Goal: Use online tool/utility: Utilize a website feature to perform a specific function

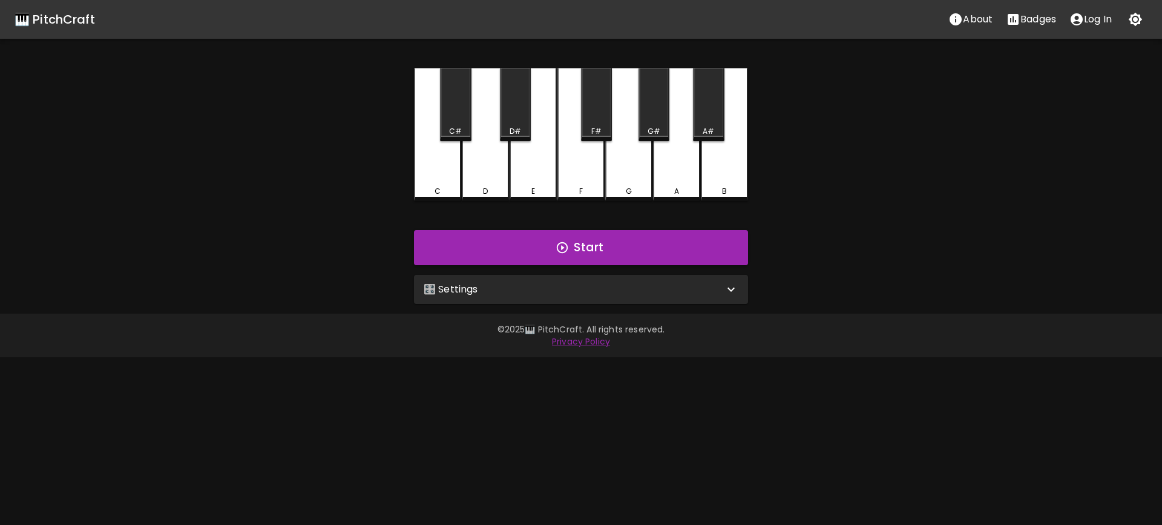
click at [559, 301] on div "🎛️ Settings" at bounding box center [581, 289] width 334 height 29
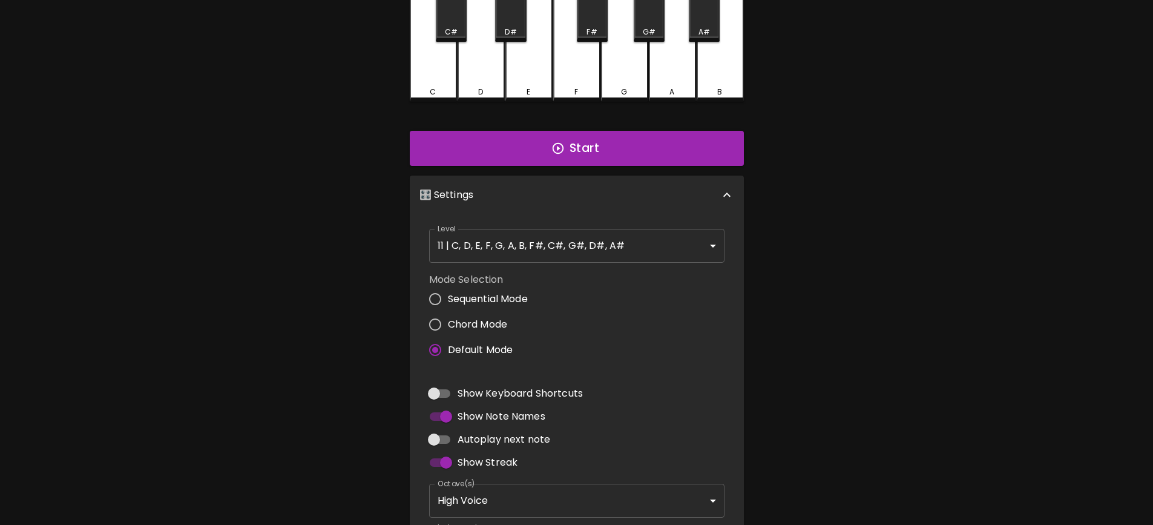
scroll to position [208, 0]
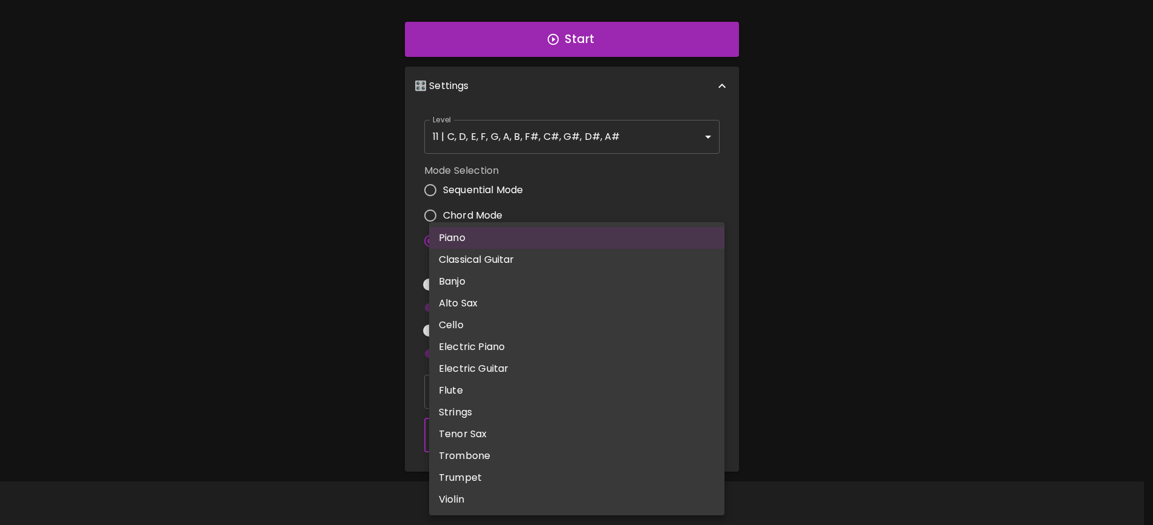
click at [520, 432] on body "🎹 PitchCraft About Badges Log In C C# D D# E F F# G G# A A# B Start 🎛️ Settings…" at bounding box center [576, 158] width 1153 height 733
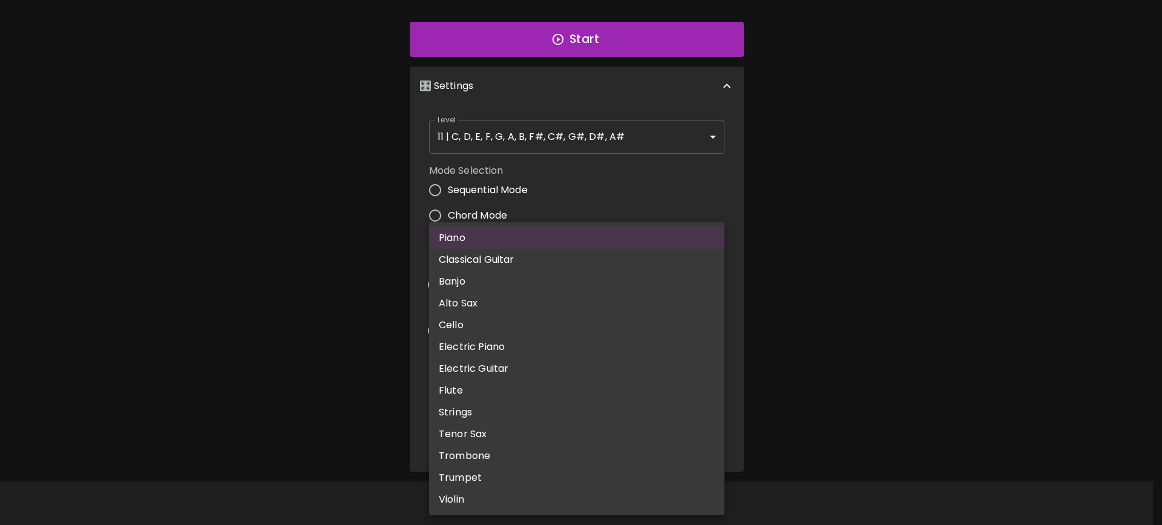
click at [889, 329] on div at bounding box center [581, 262] width 1162 height 525
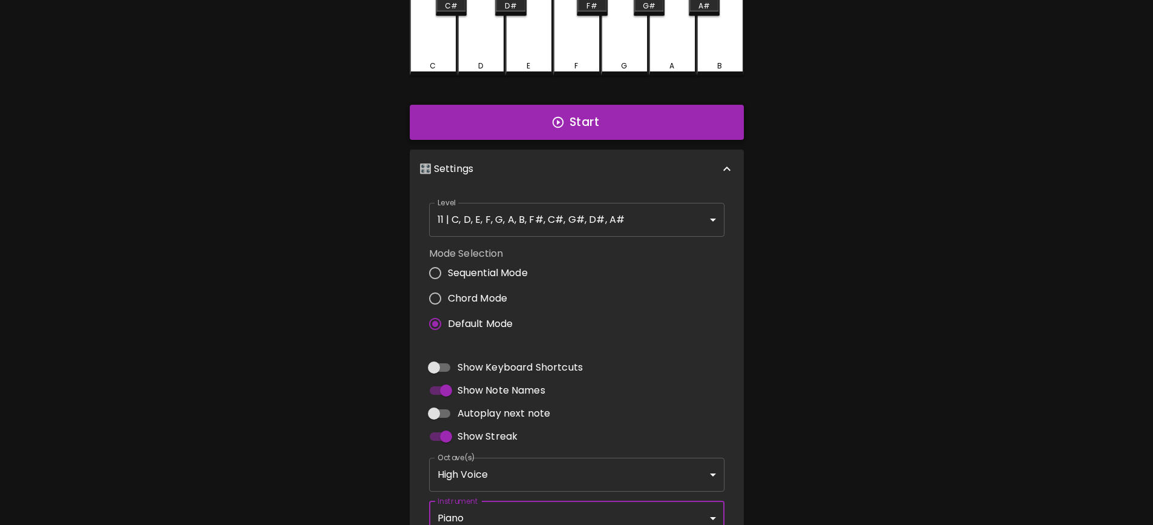
scroll to position [0, 0]
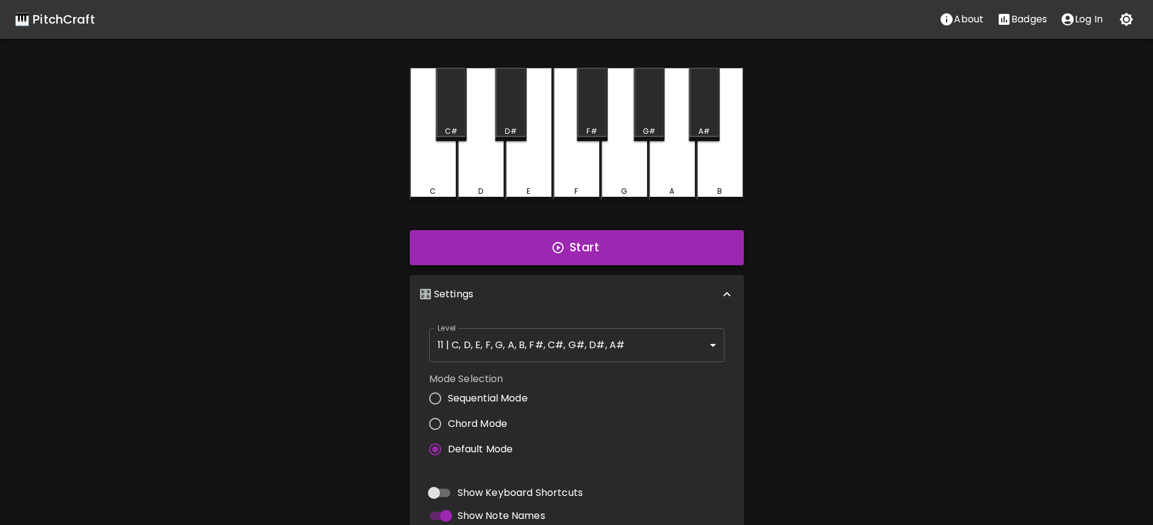
click at [540, 245] on button "Start" at bounding box center [577, 247] width 334 height 35
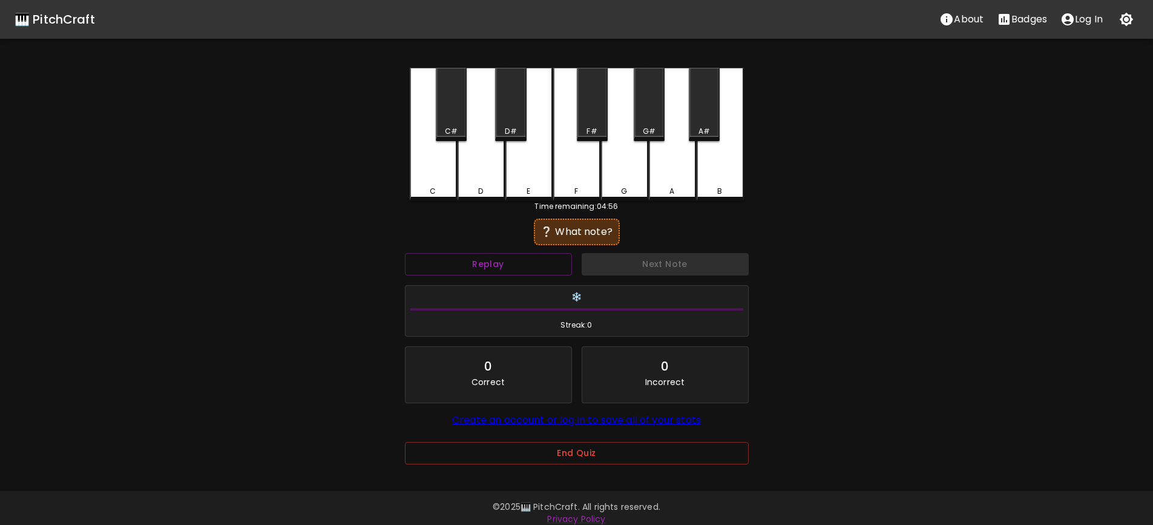
click at [583, 180] on div "F" at bounding box center [576, 134] width 47 height 133
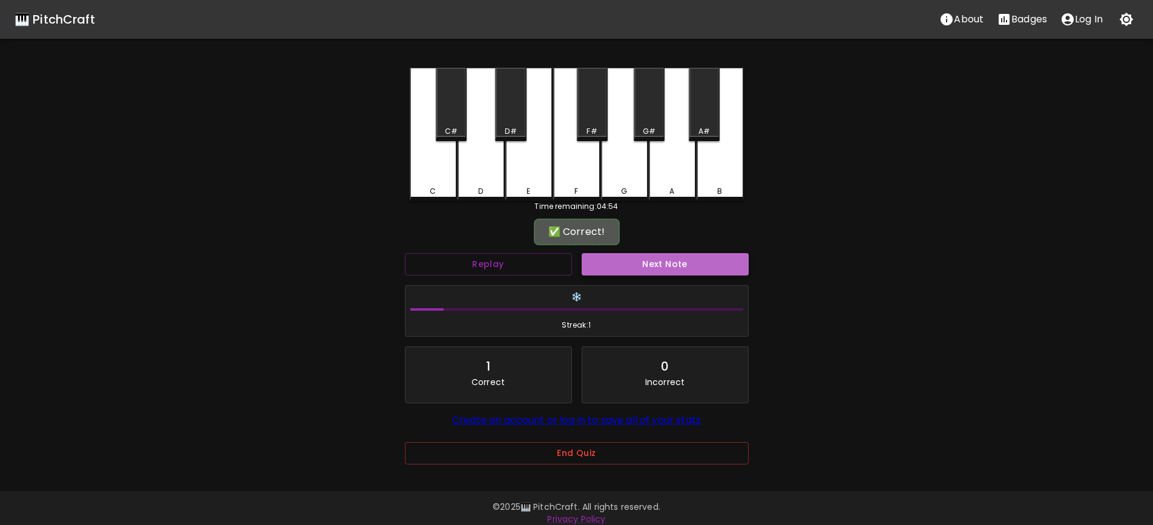
click at [622, 269] on button "Next Note" at bounding box center [665, 264] width 167 height 22
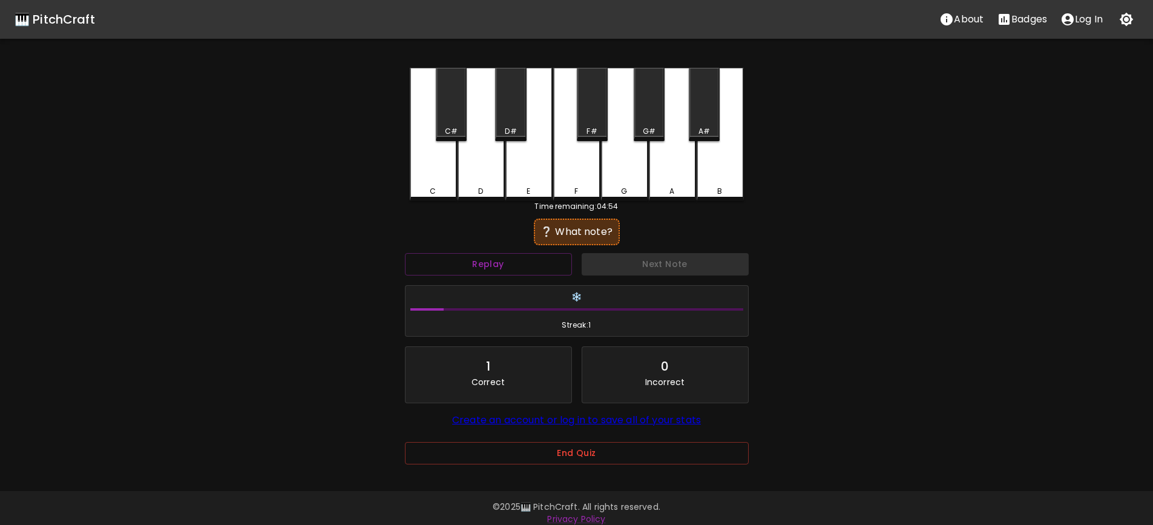
click at [577, 162] on div "F" at bounding box center [576, 134] width 47 height 133
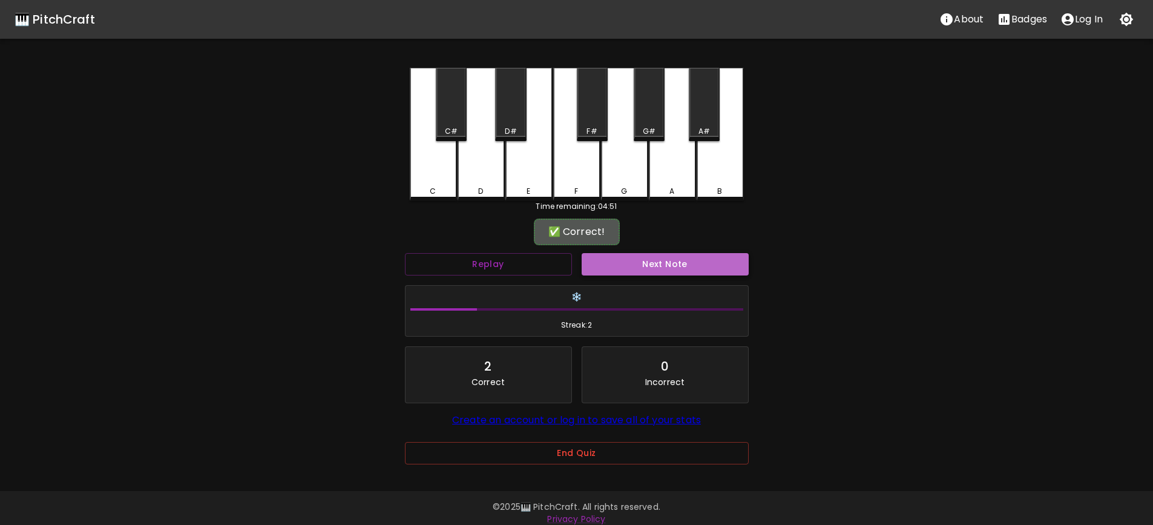
click at [615, 260] on button "Next Note" at bounding box center [665, 264] width 167 height 22
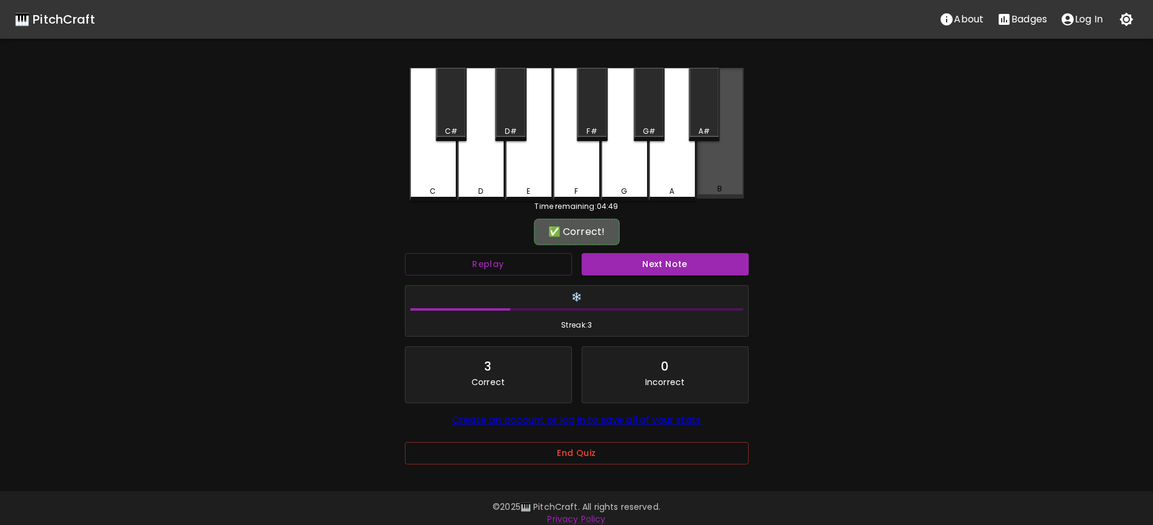
click at [710, 182] on div "B" at bounding box center [720, 133] width 47 height 131
click at [639, 272] on button "Next Note" at bounding box center [665, 264] width 167 height 22
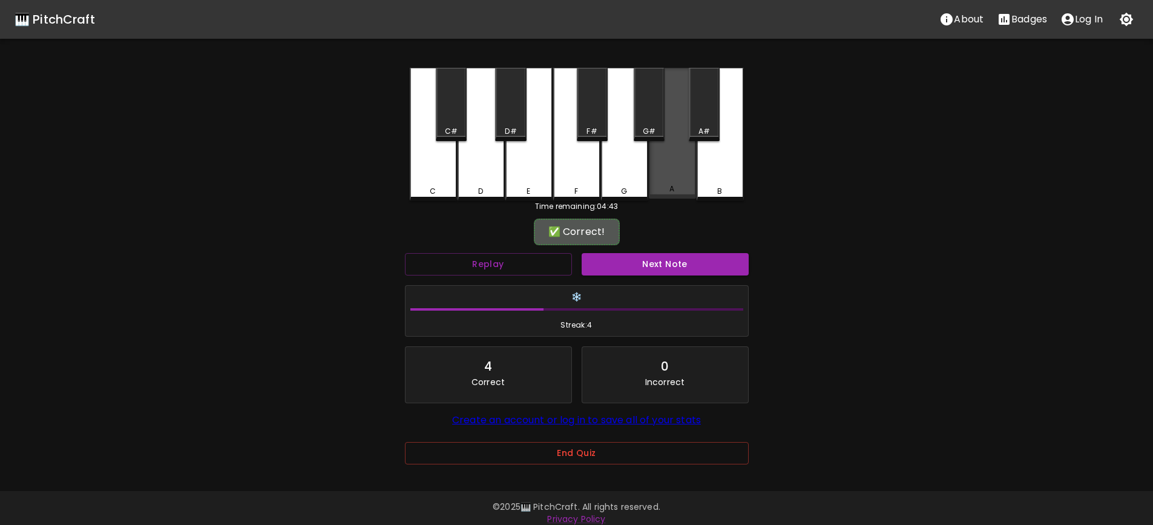
click at [682, 162] on div "A" at bounding box center [672, 133] width 47 height 131
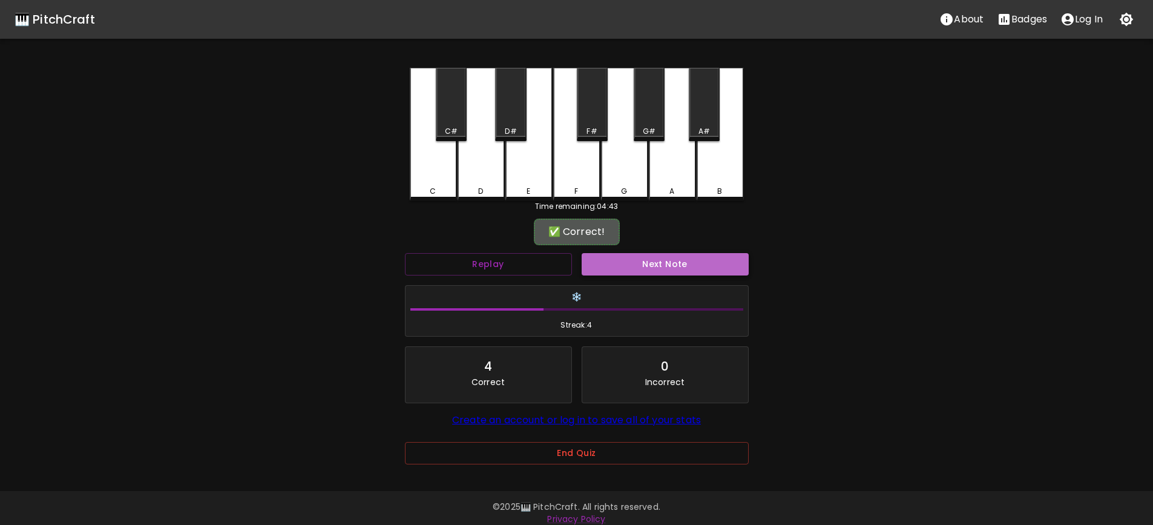
click at [677, 271] on button "Next Note" at bounding box center [665, 264] width 167 height 22
click at [660, 268] on button "Next Note" at bounding box center [665, 264] width 167 height 22
click at [653, 133] on div "G#" at bounding box center [649, 131] width 13 height 11
click at [669, 271] on button "Next Note" at bounding box center [665, 264] width 167 height 22
click at [455, 119] on div "C#" at bounding box center [451, 104] width 31 height 73
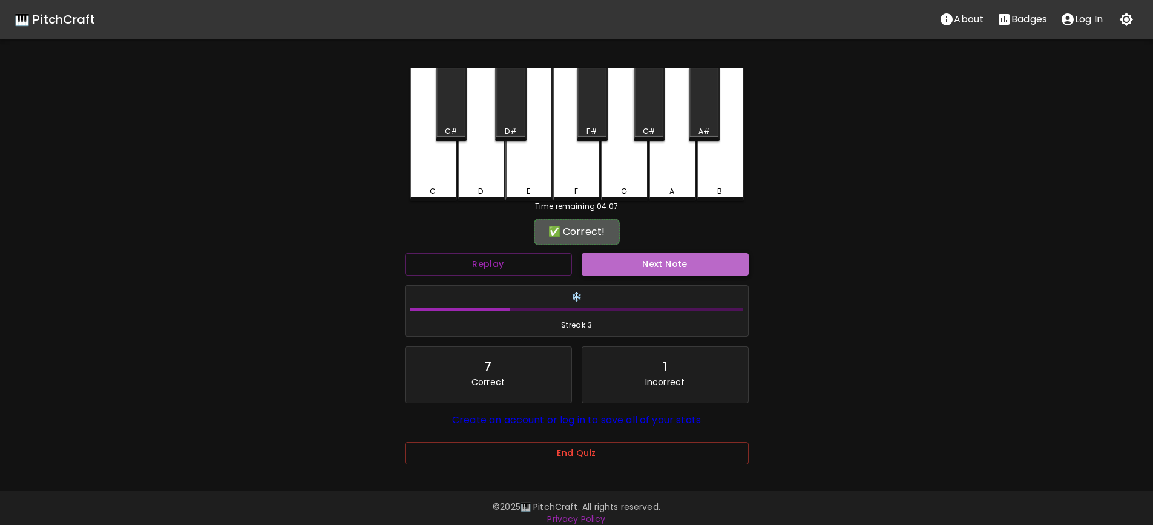
click at [640, 259] on button "Next Note" at bounding box center [665, 264] width 167 height 22
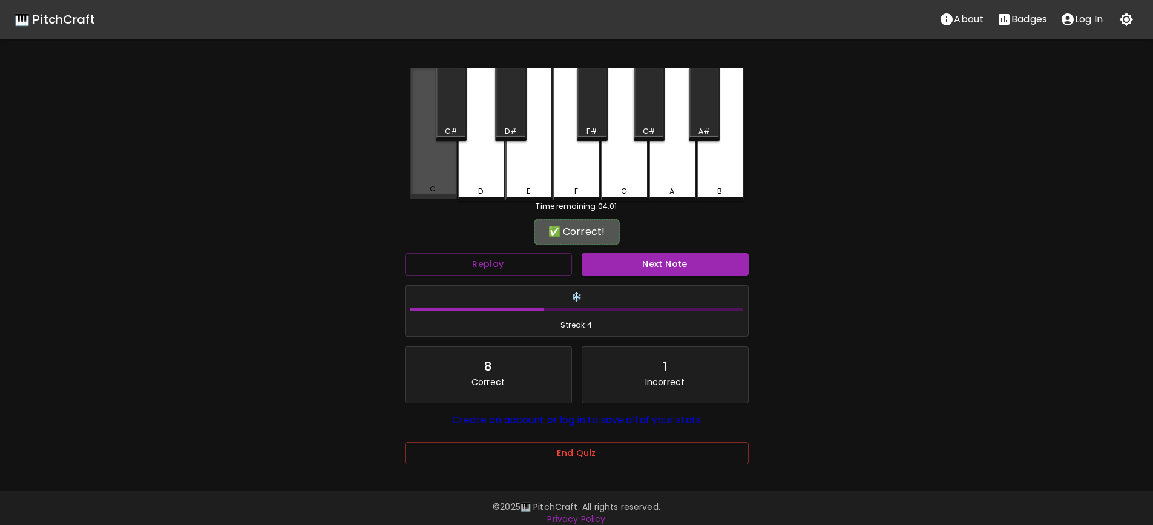
click at [434, 183] on div "C" at bounding box center [433, 133] width 47 height 131
click at [692, 266] on button "Next Note" at bounding box center [665, 264] width 167 height 22
click at [433, 178] on div "C" at bounding box center [433, 133] width 47 height 131
click at [673, 264] on button "Next Note" at bounding box center [665, 264] width 167 height 22
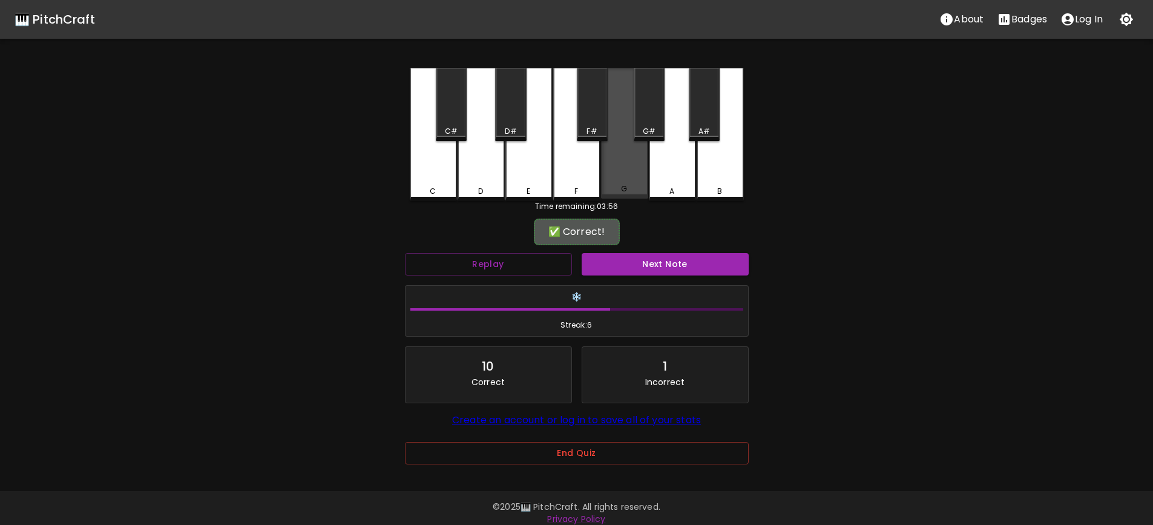
drag, startPoint x: 631, startPoint y: 171, endPoint x: 637, endPoint y: 215, distance: 45.2
click at [631, 171] on div "G" at bounding box center [624, 133] width 47 height 131
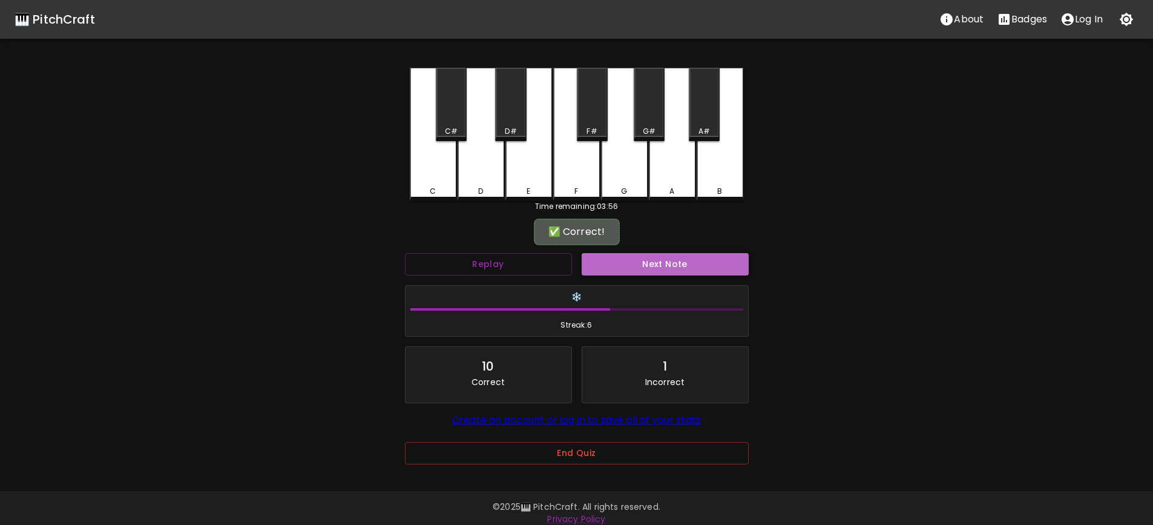
click at [663, 270] on button "Next Note" at bounding box center [665, 264] width 167 height 22
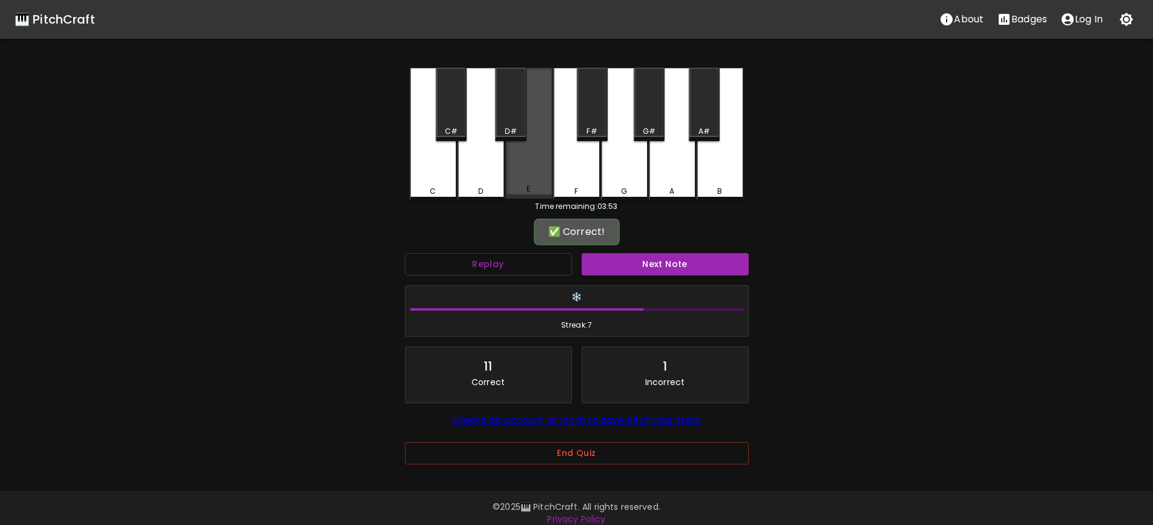
drag, startPoint x: 548, startPoint y: 182, endPoint x: 540, endPoint y: 181, distance: 7.9
click at [540, 181] on div "E" at bounding box center [528, 133] width 47 height 131
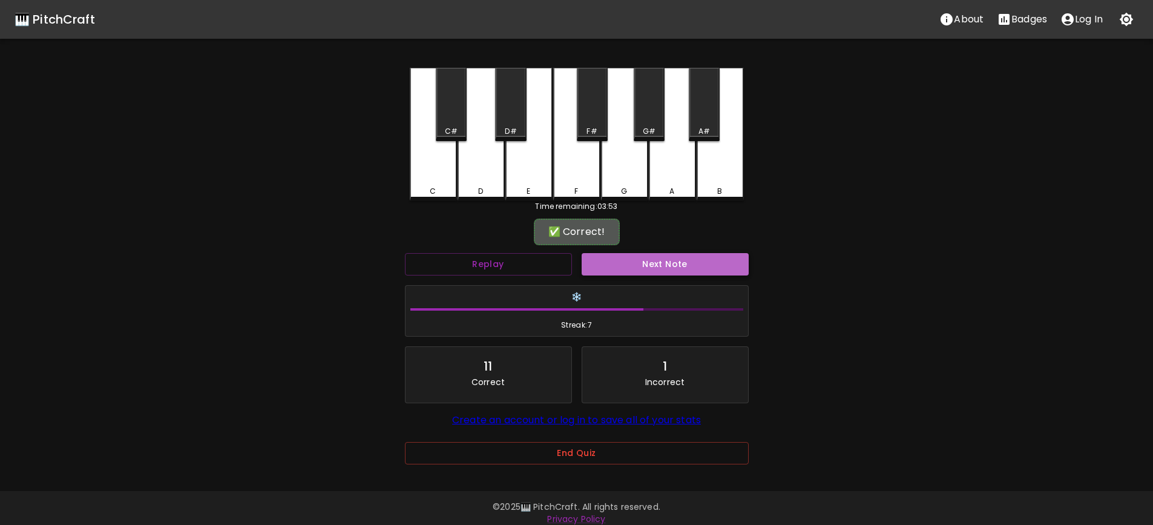
click at [668, 261] on button "Next Note" at bounding box center [665, 264] width 167 height 22
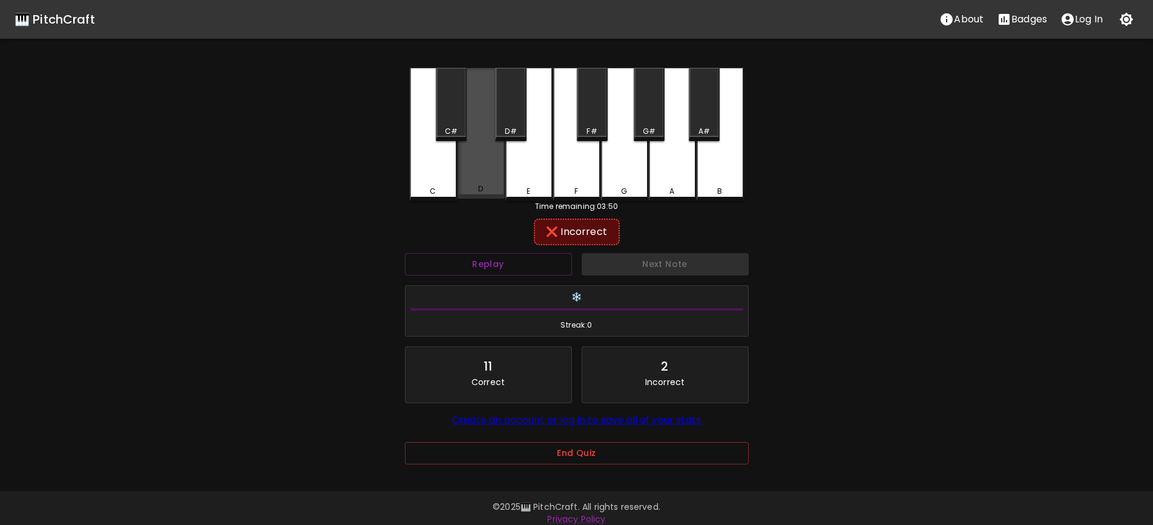
click at [479, 182] on div "D" at bounding box center [481, 133] width 47 height 131
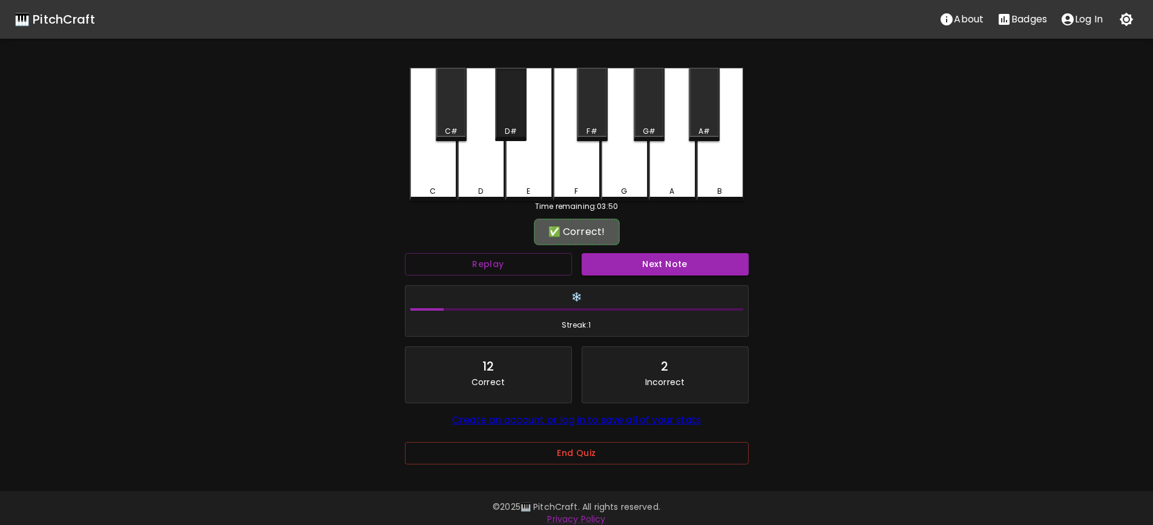
click at [507, 119] on div "D#" at bounding box center [510, 104] width 31 height 73
click at [681, 267] on button "Next Note" at bounding box center [665, 264] width 167 height 22
click at [602, 117] on div "F#" at bounding box center [592, 104] width 31 height 73
click at [662, 268] on button "Next Note" at bounding box center [665, 264] width 167 height 22
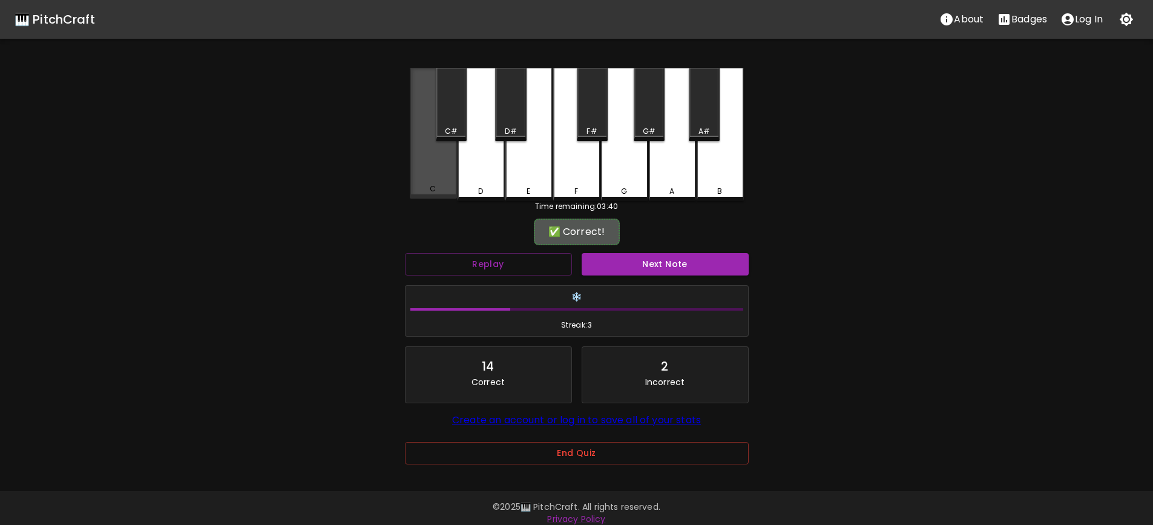
click at [442, 171] on div "C" at bounding box center [433, 133] width 47 height 131
click at [659, 259] on button "Next Note" at bounding box center [665, 264] width 167 height 22
click at [441, 169] on div "C" at bounding box center [433, 133] width 47 height 131
click at [654, 257] on button "Next Note" at bounding box center [665, 264] width 167 height 22
click at [433, 174] on div "C" at bounding box center [433, 133] width 47 height 131
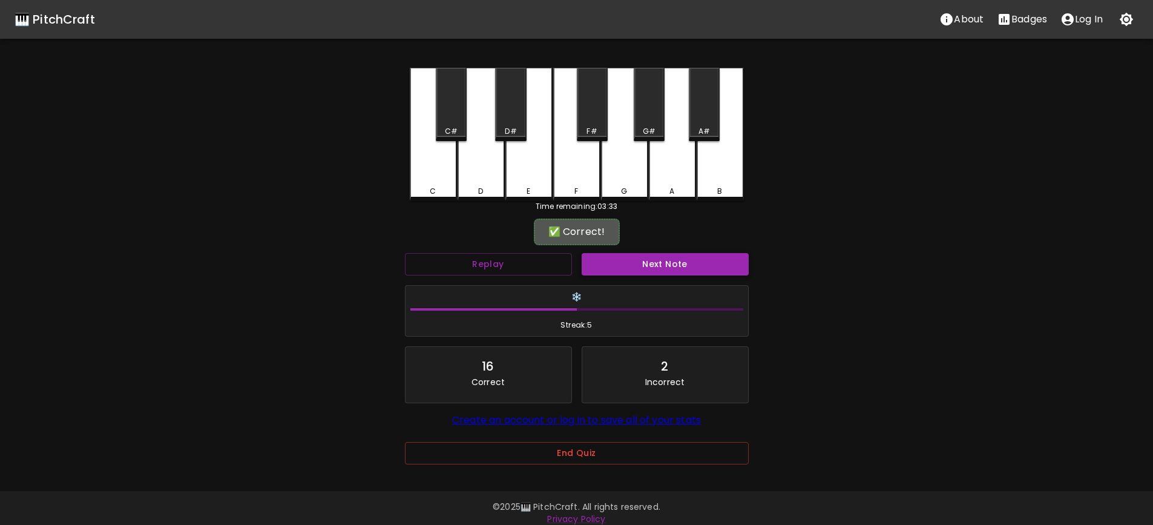
click at [668, 263] on button "Next Note" at bounding box center [665, 264] width 167 height 22
click at [538, 173] on div "E" at bounding box center [528, 133] width 47 height 131
click at [662, 266] on button "Next Note" at bounding box center [665, 264] width 167 height 22
click at [517, 123] on div "D#" at bounding box center [510, 104] width 31 height 73
click at [663, 262] on button "Next Note" at bounding box center [665, 264] width 167 height 22
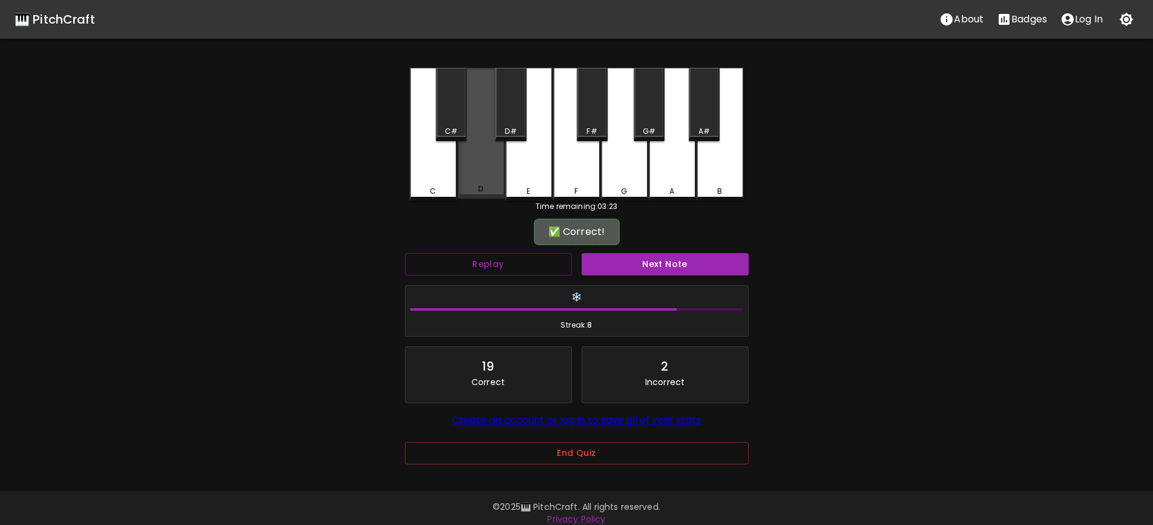
click at [487, 188] on div "D" at bounding box center [481, 188] width 45 height 11
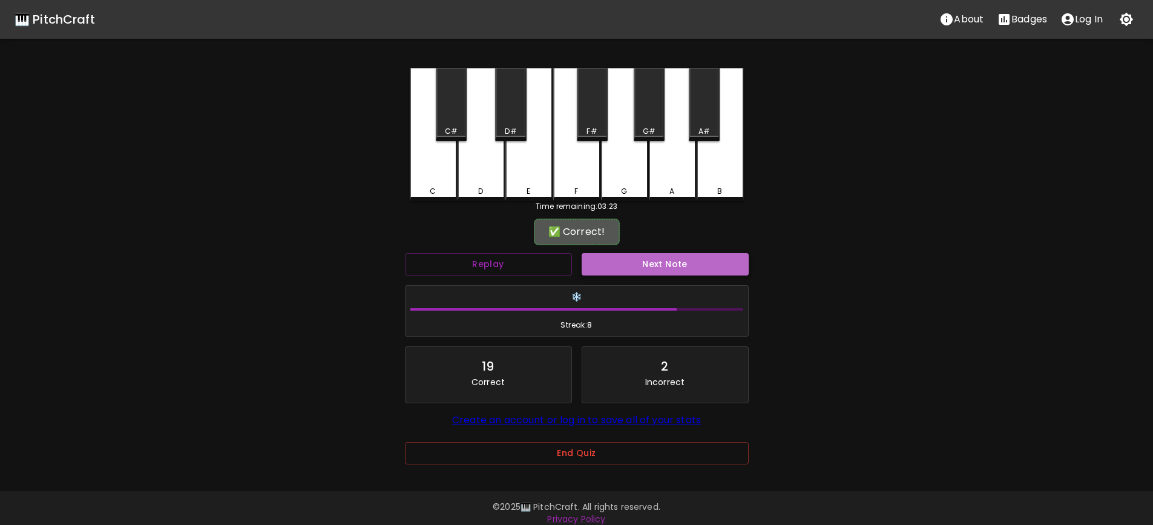
click at [660, 260] on button "Next Note" at bounding box center [665, 264] width 167 height 22
click at [511, 126] on div "D#" at bounding box center [510, 131] width 11 height 11
click at [678, 262] on button "Next Note" at bounding box center [665, 264] width 167 height 22
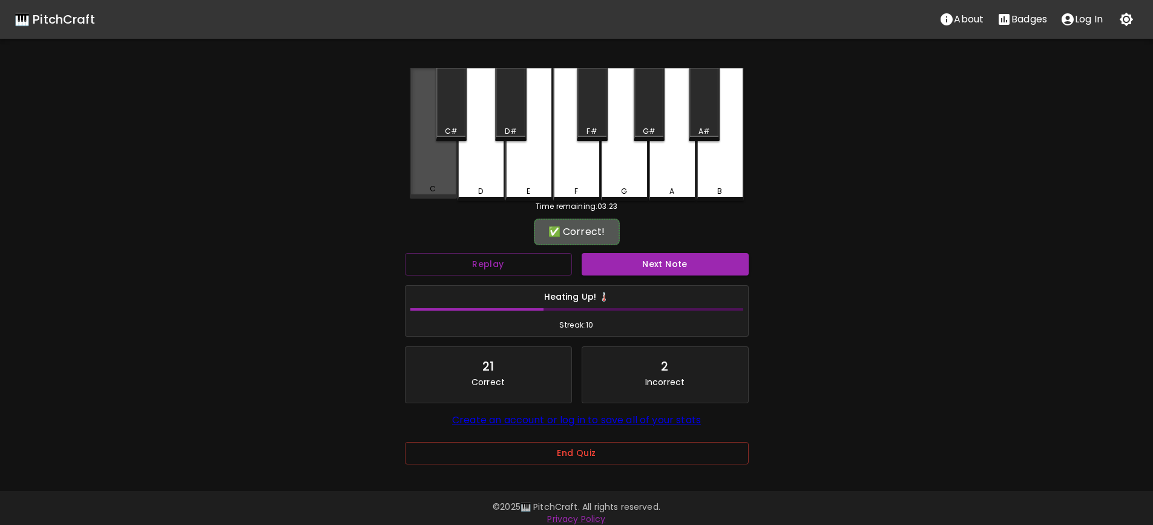
click at [439, 174] on div "C" at bounding box center [433, 133] width 47 height 131
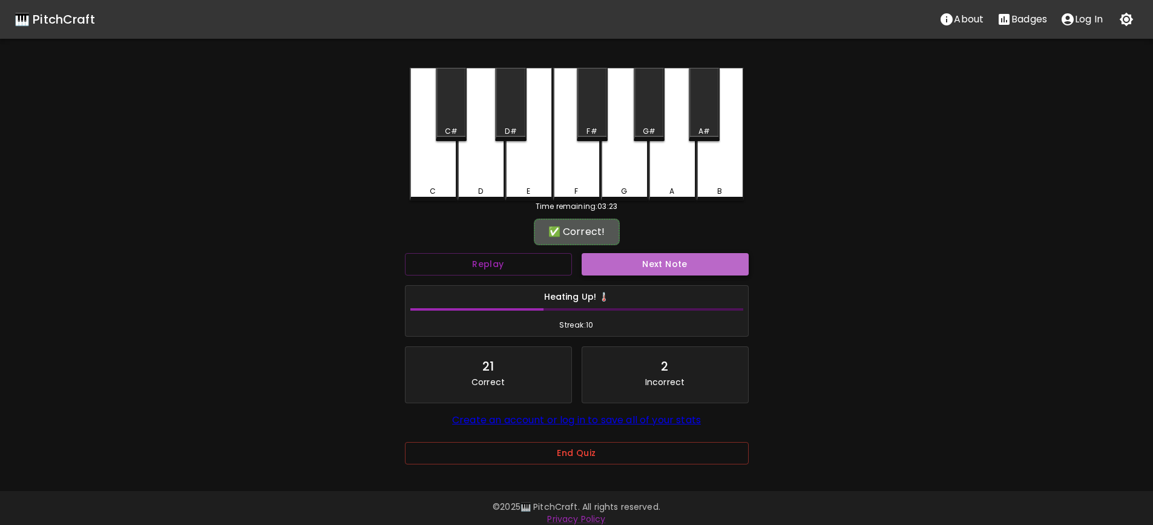
click at [680, 263] on button "Next Note" at bounding box center [665, 264] width 167 height 22
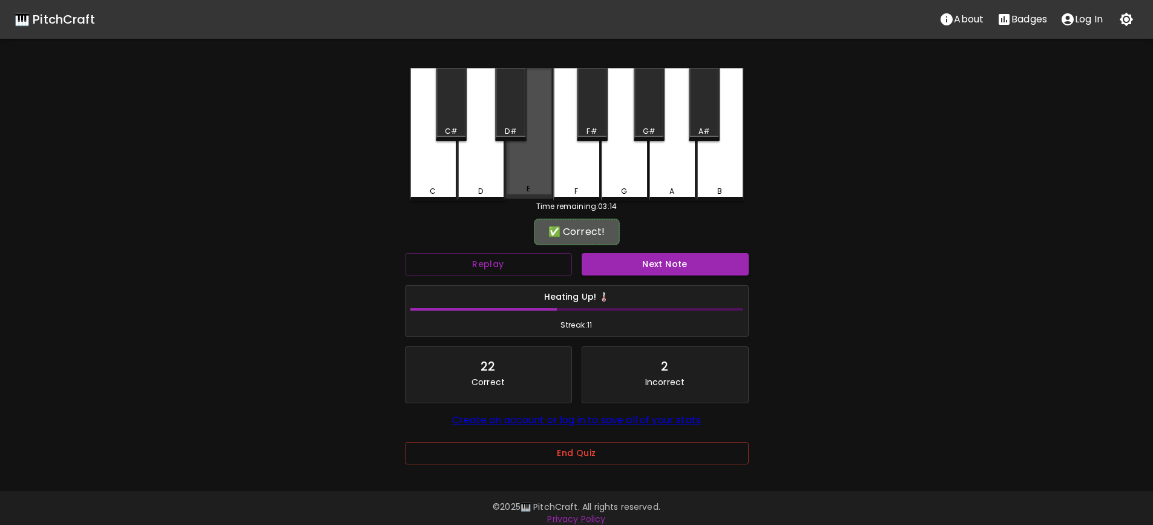
click at [524, 181] on div "E" at bounding box center [528, 133] width 47 height 131
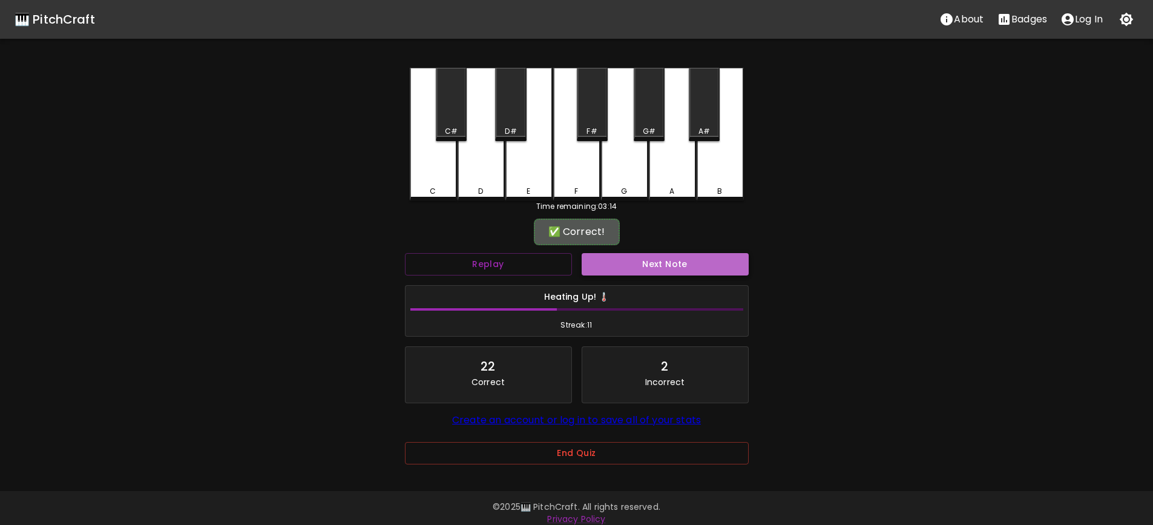
click at [672, 257] on button "Next Note" at bounding box center [665, 264] width 167 height 22
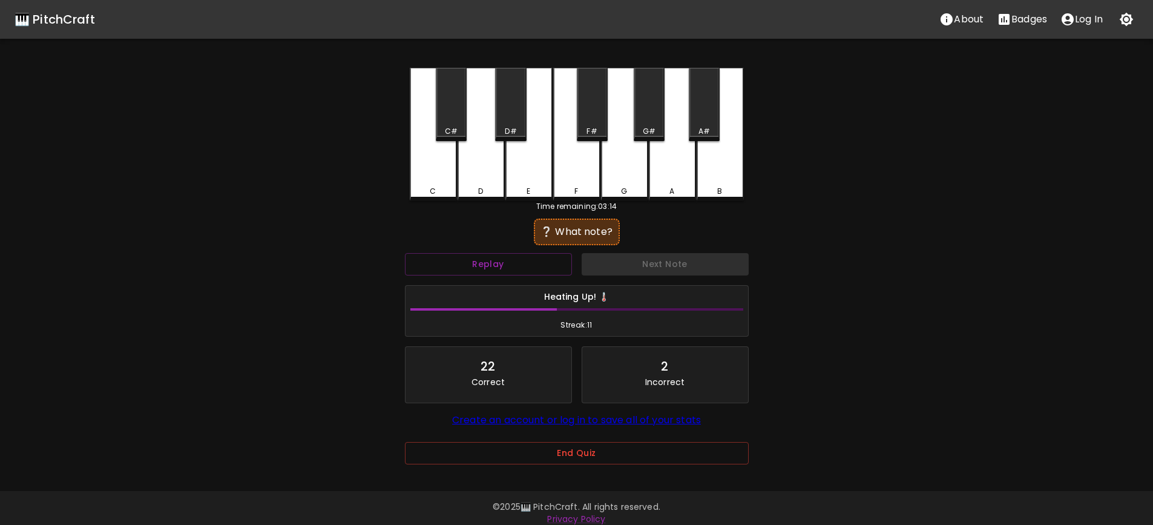
click at [413, 176] on div "C" at bounding box center [433, 134] width 47 height 133
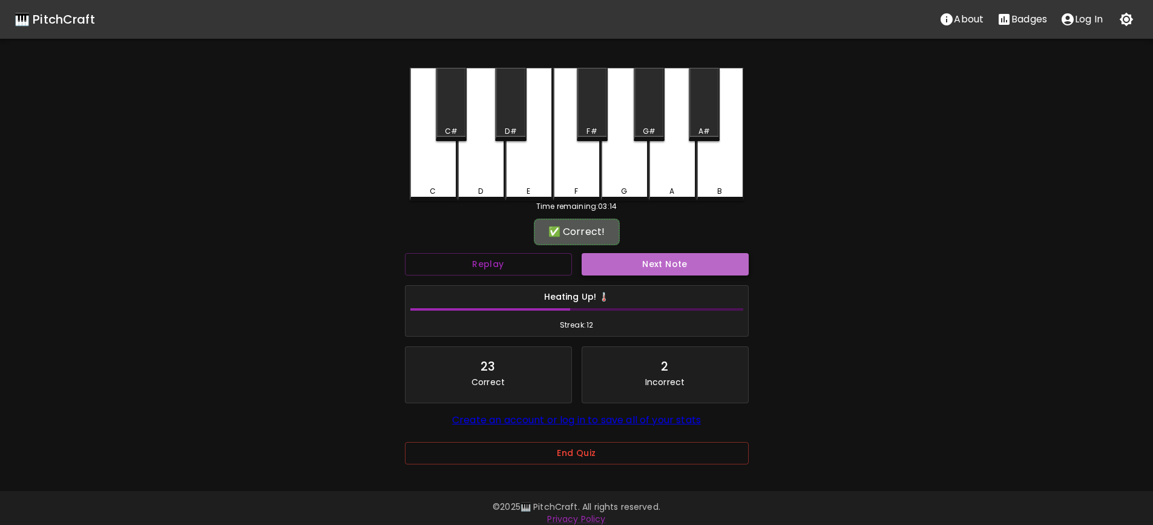
click at [654, 261] on button "Next Note" at bounding box center [665, 264] width 167 height 22
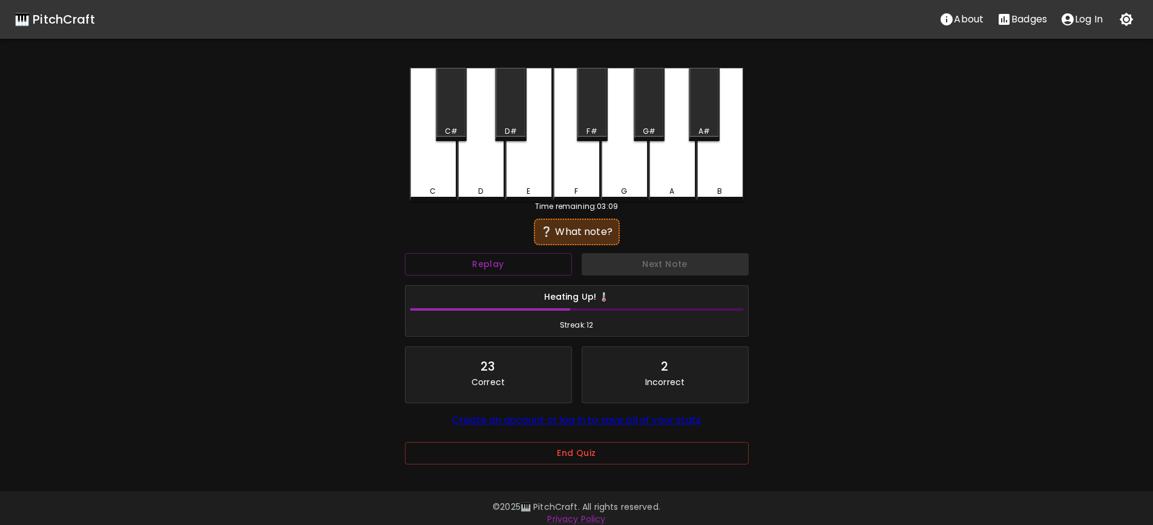
click at [634, 186] on div "G" at bounding box center [624, 191] width 45 height 11
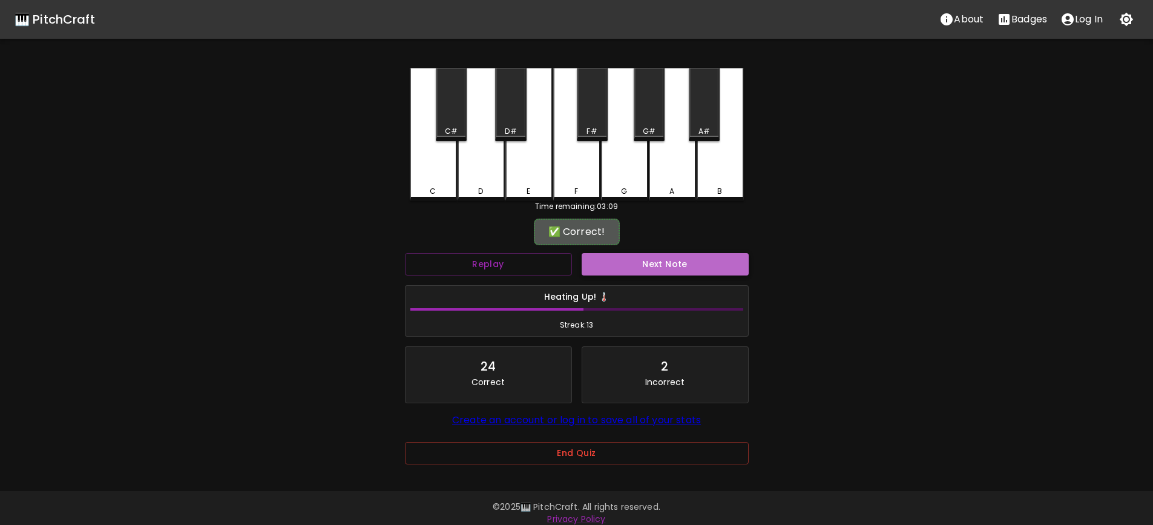
click at [658, 263] on button "Next Note" at bounding box center [665, 264] width 167 height 22
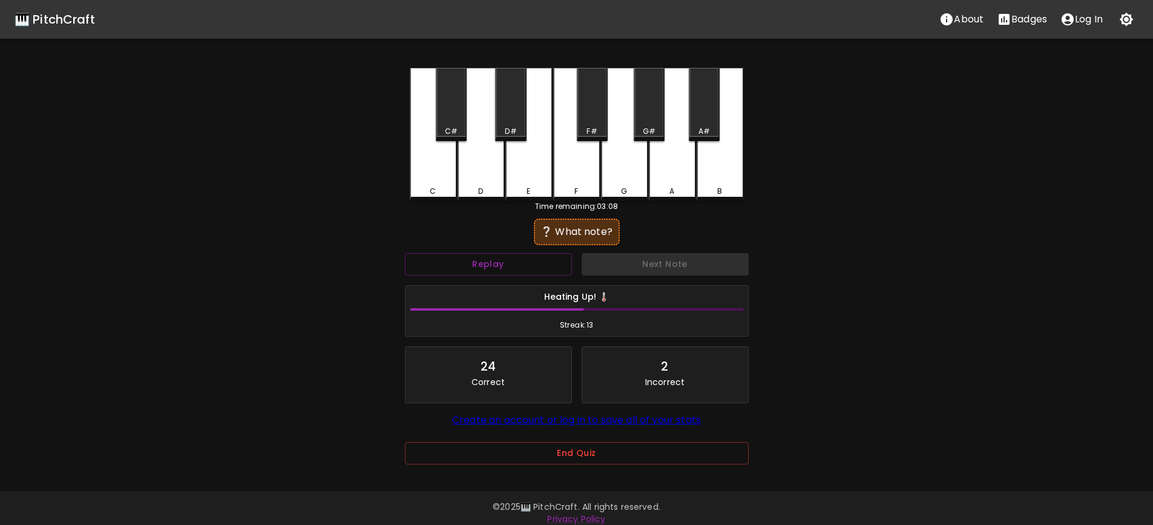
click at [413, 166] on div "C" at bounding box center [433, 134] width 47 height 133
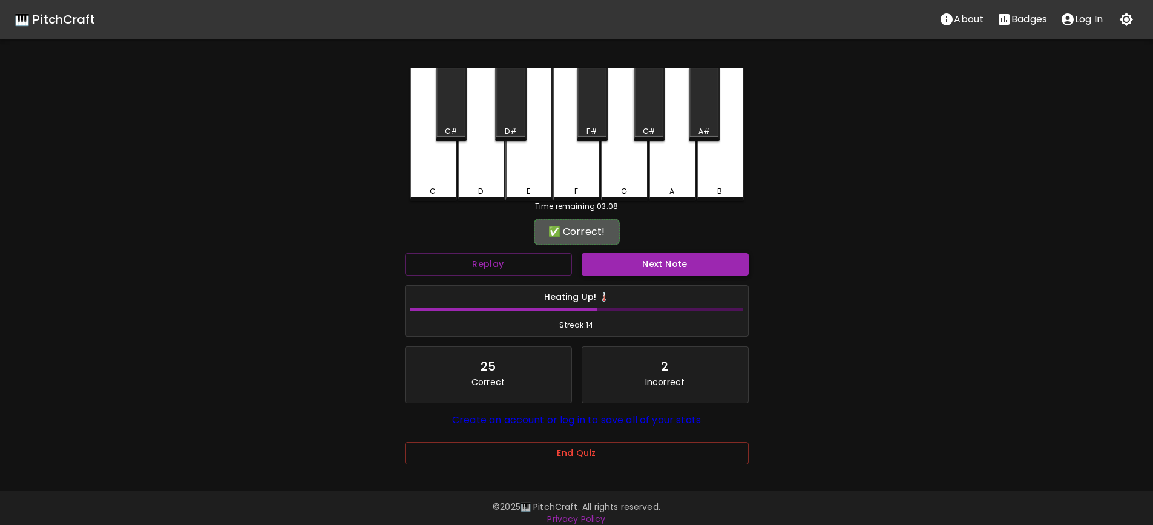
click at [666, 260] on button "Next Note" at bounding box center [665, 264] width 167 height 22
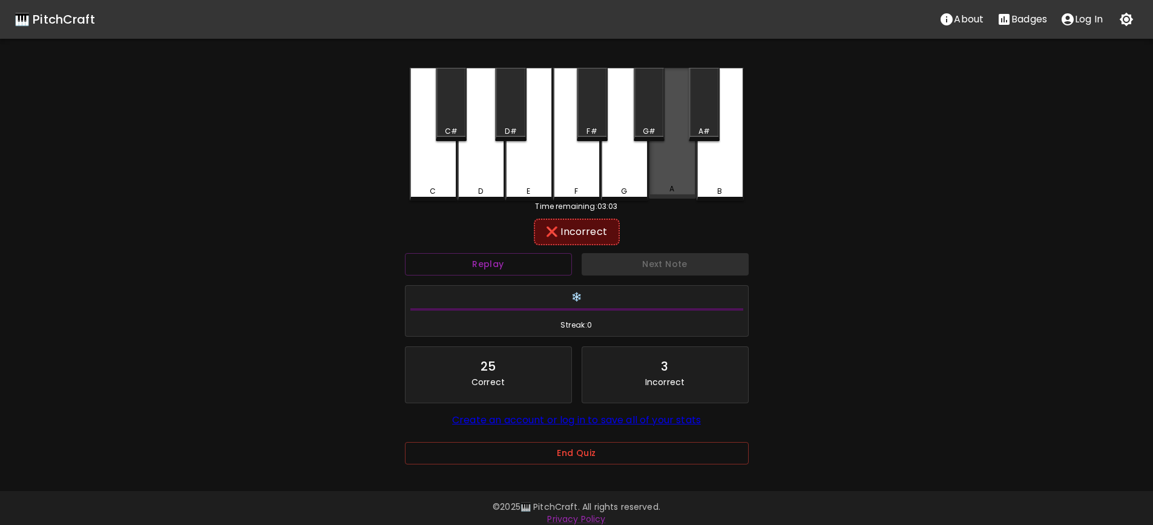
click at [674, 193] on div "A" at bounding box center [671, 188] width 5 height 11
click at [704, 129] on div "A#" at bounding box center [703, 131] width 11 height 11
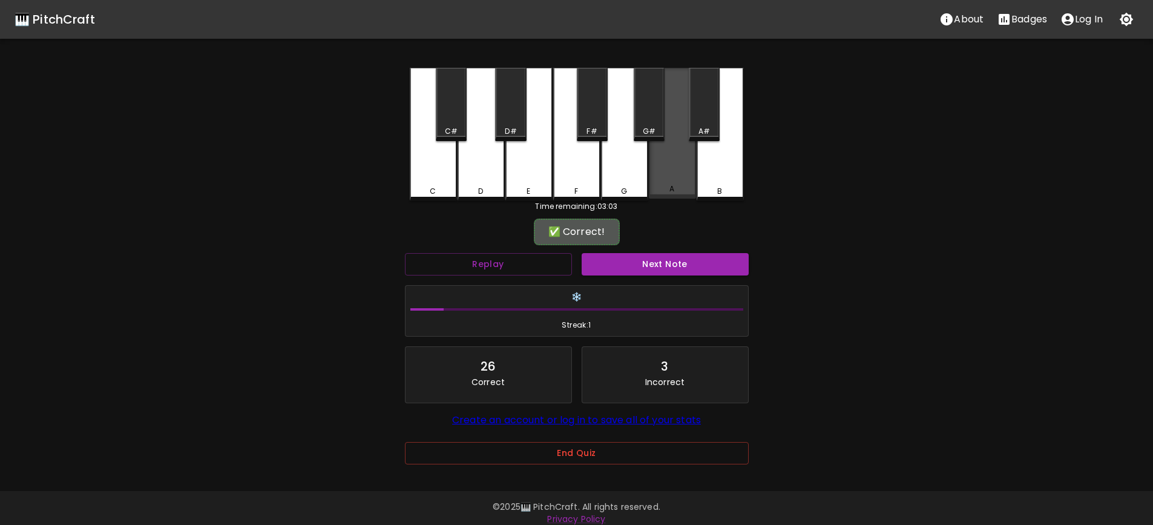
drag, startPoint x: 653, startPoint y: 129, endPoint x: 671, endPoint y: 226, distance: 99.1
click at [660, 172] on div "C C# D D# E F F# G G# A A# B" at bounding box center [577, 134] width 334 height 133
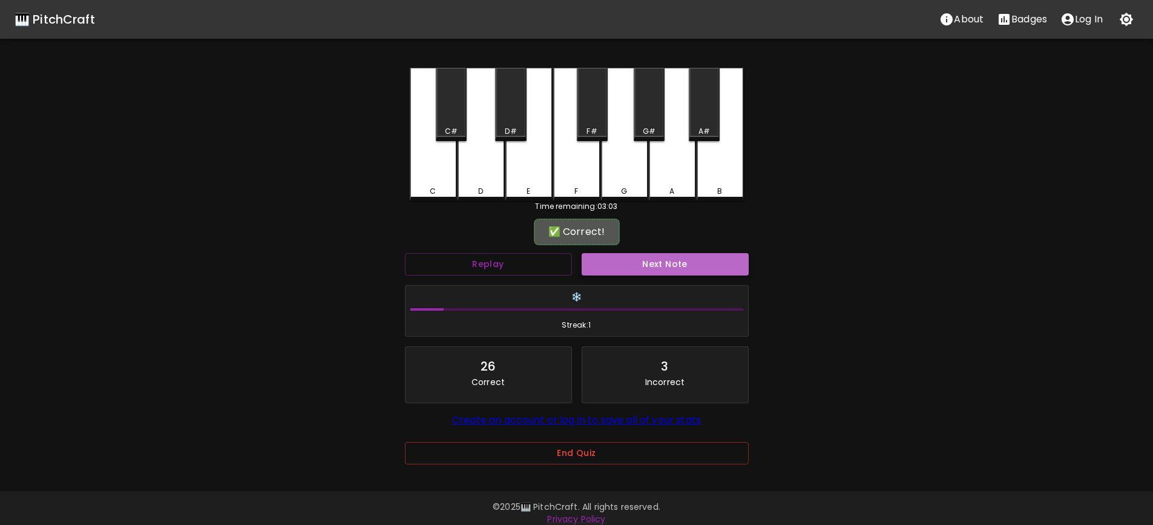
click at [674, 268] on button "Next Note" at bounding box center [665, 264] width 167 height 22
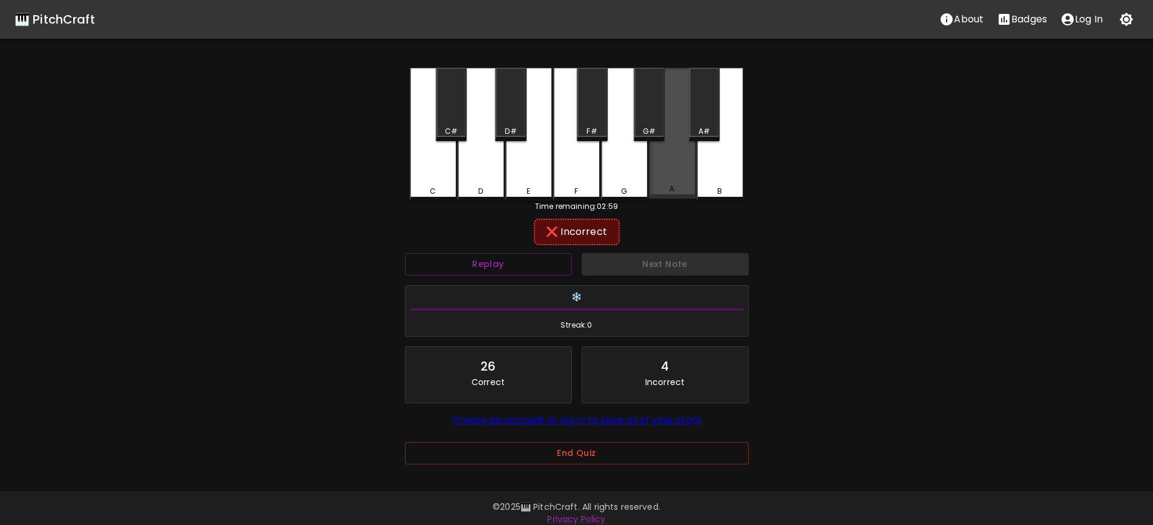
click at [684, 180] on div "A" at bounding box center [672, 133] width 47 height 131
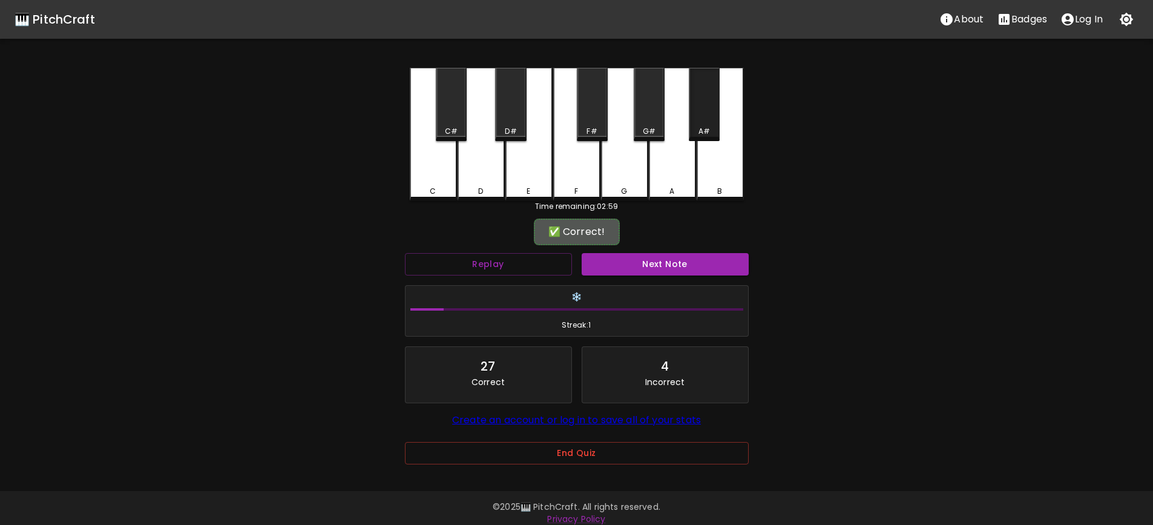
click at [702, 120] on div "A#" at bounding box center [704, 104] width 31 height 73
click at [672, 266] on button "Next Note" at bounding box center [665, 264] width 167 height 22
click at [697, 127] on div "A#" at bounding box center [704, 131] width 28 height 11
click at [674, 266] on button "Next Note" at bounding box center [665, 264] width 167 height 22
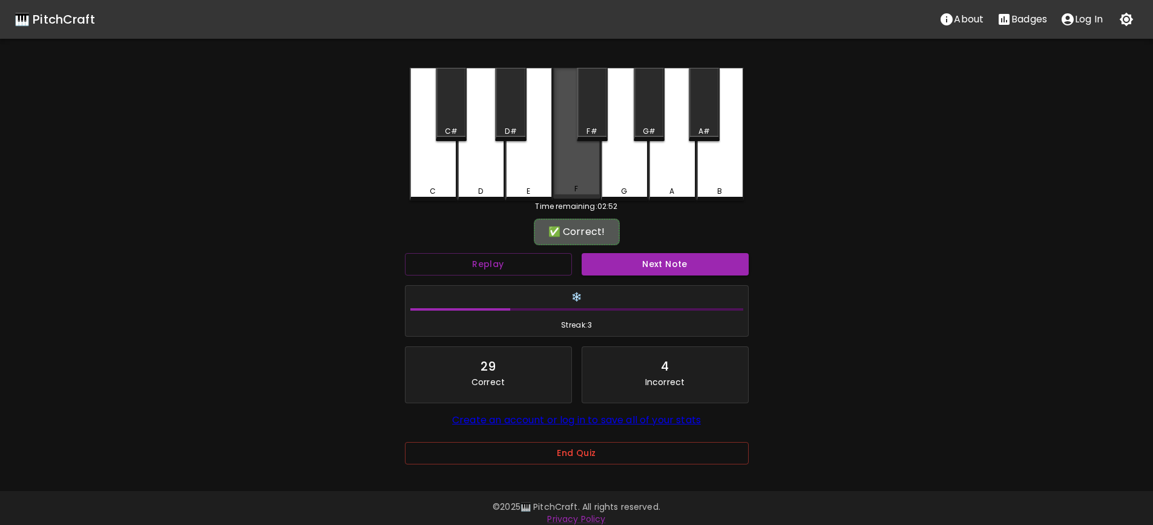
click at [582, 193] on div "F" at bounding box center [576, 188] width 45 height 11
click at [666, 268] on button "Next Note" at bounding box center [665, 264] width 167 height 22
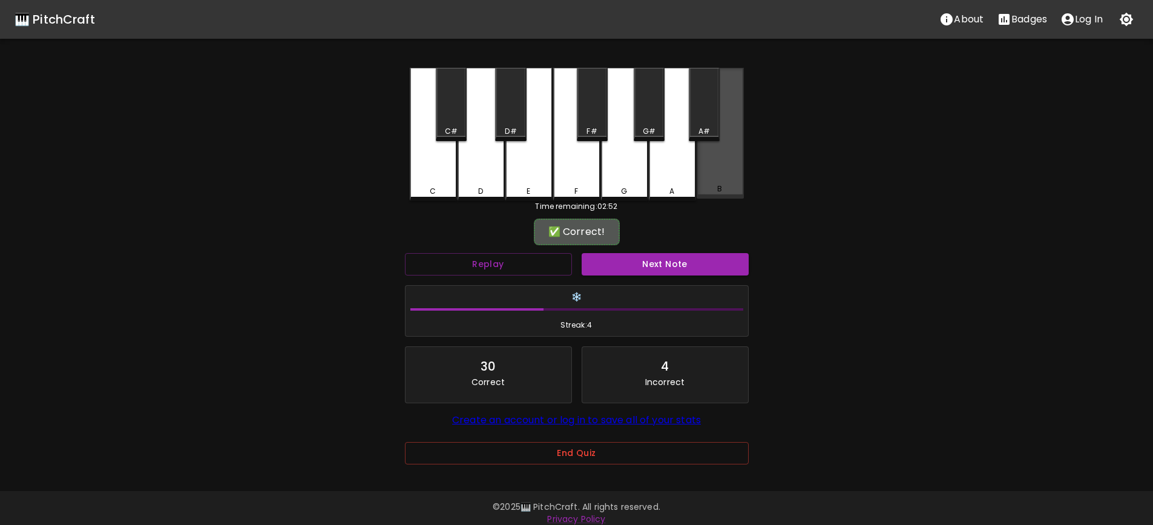
click at [714, 187] on div "B" at bounding box center [720, 188] width 45 height 11
click at [672, 266] on button "Next Note" at bounding box center [665, 264] width 167 height 22
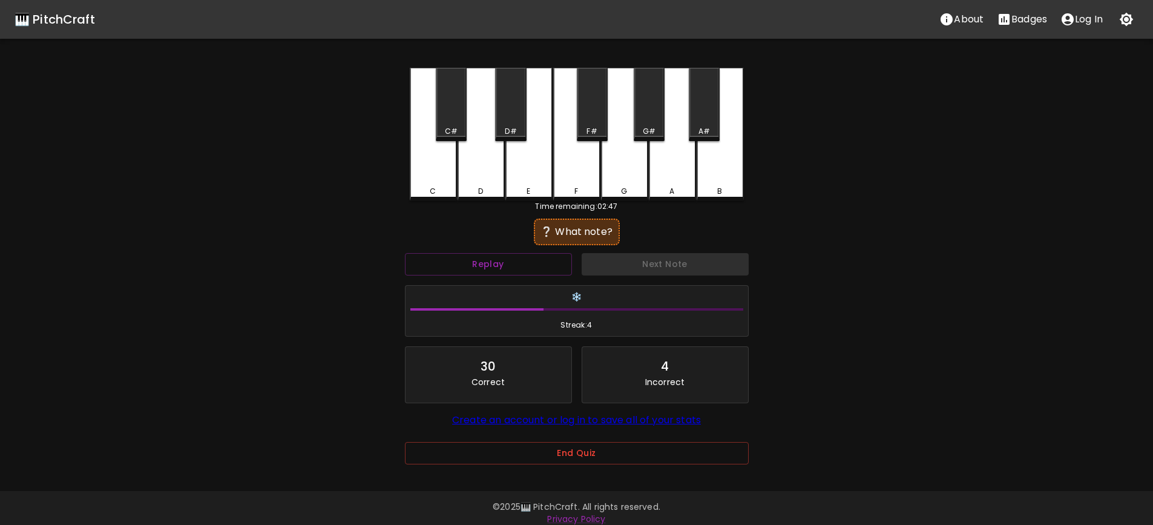
click at [539, 183] on div "E" at bounding box center [528, 134] width 47 height 133
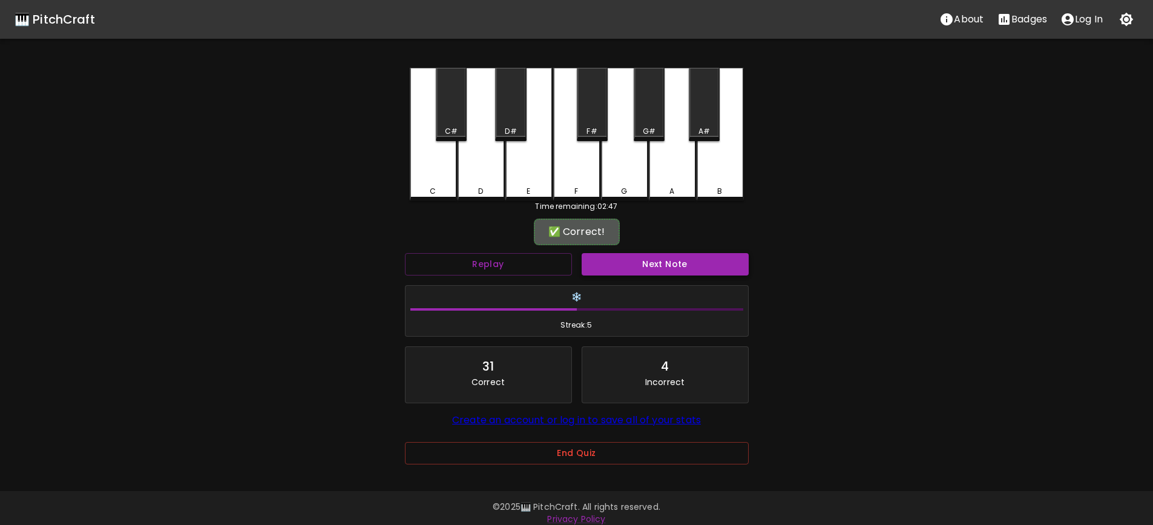
click at [667, 268] on button "Next Note" at bounding box center [665, 264] width 167 height 22
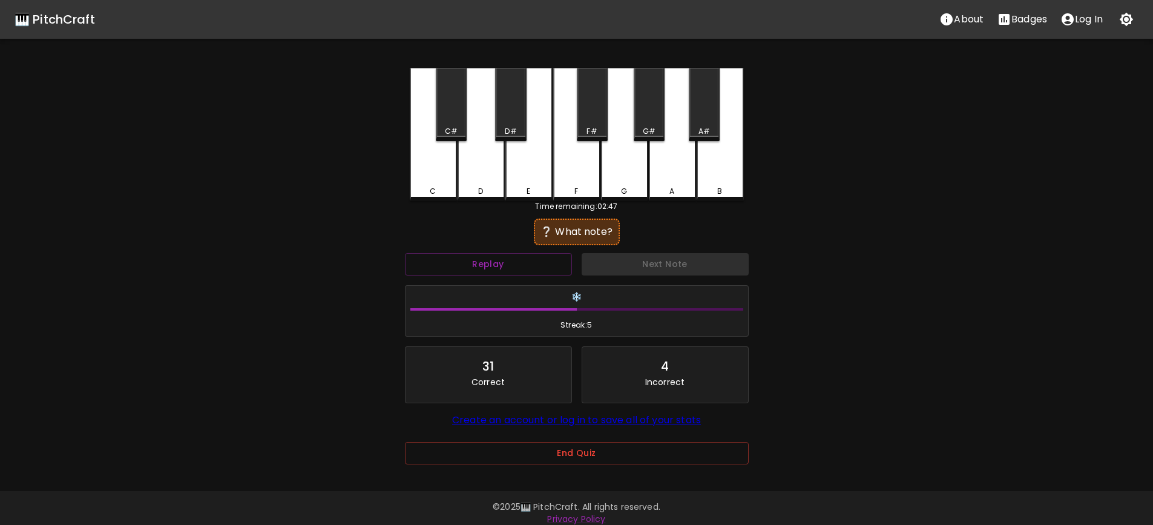
click at [529, 177] on div "E" at bounding box center [528, 134] width 47 height 133
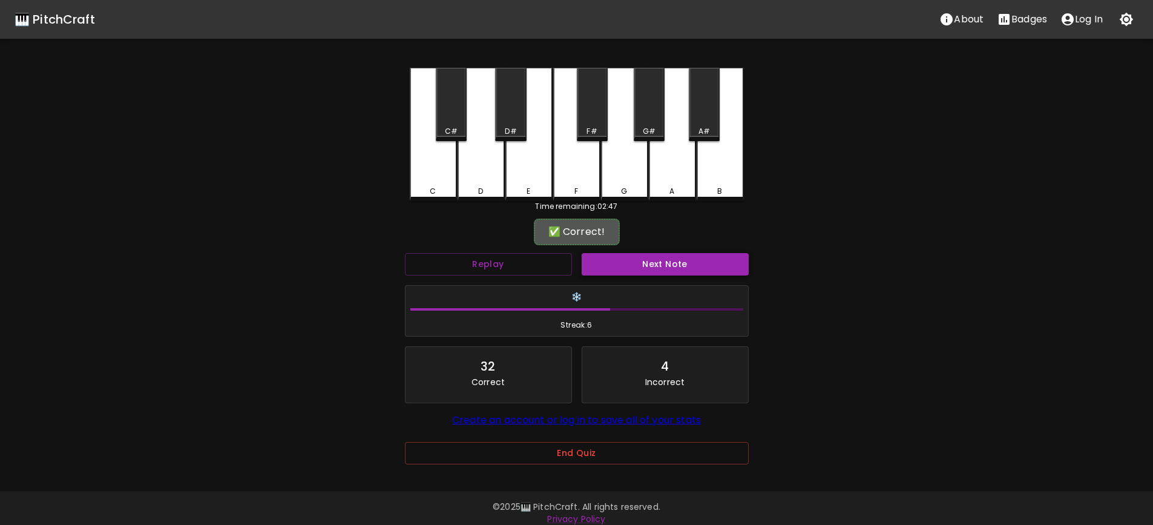
click at [671, 268] on button "Next Note" at bounding box center [665, 264] width 167 height 22
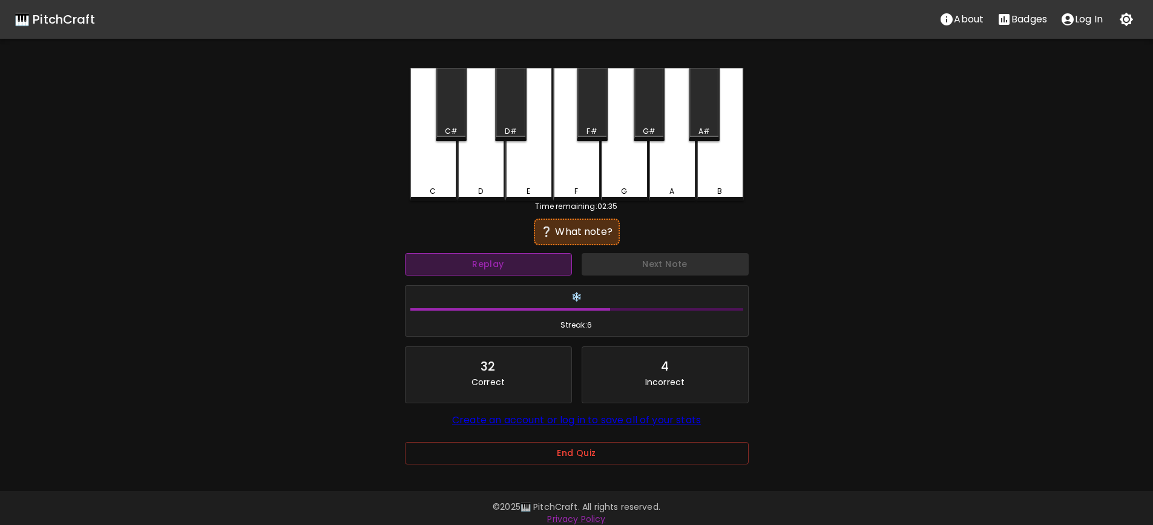
click at [545, 262] on button "Replay" at bounding box center [488, 264] width 167 height 22
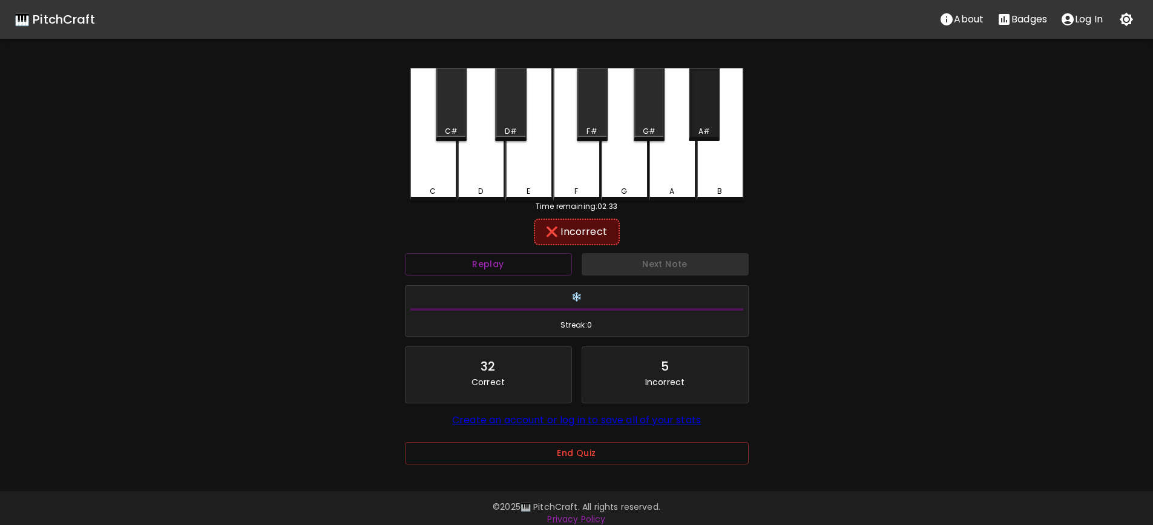
click at [704, 123] on div "A#" at bounding box center [704, 104] width 31 height 73
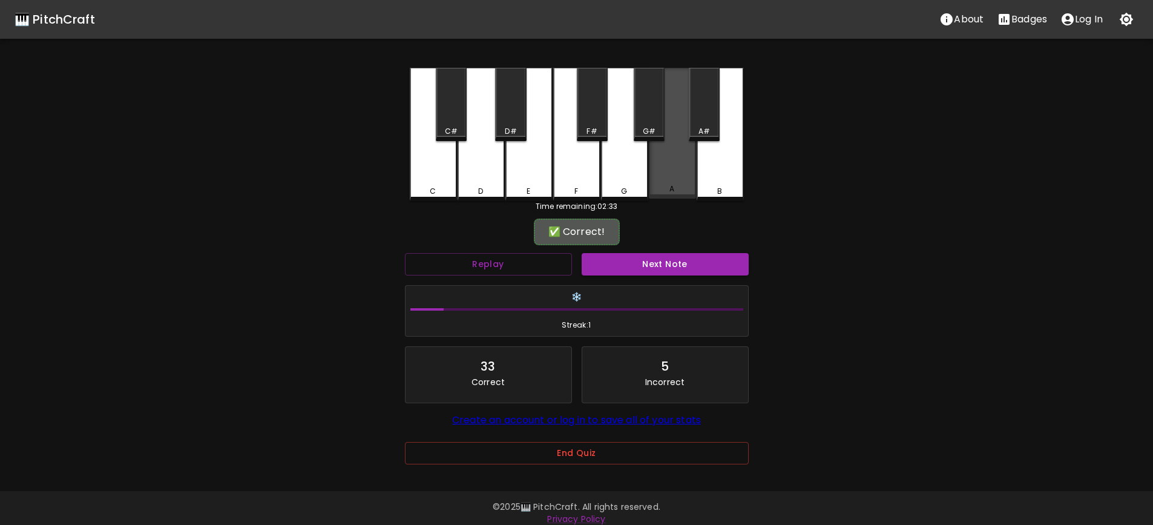
click at [680, 169] on div "A" at bounding box center [672, 133] width 47 height 131
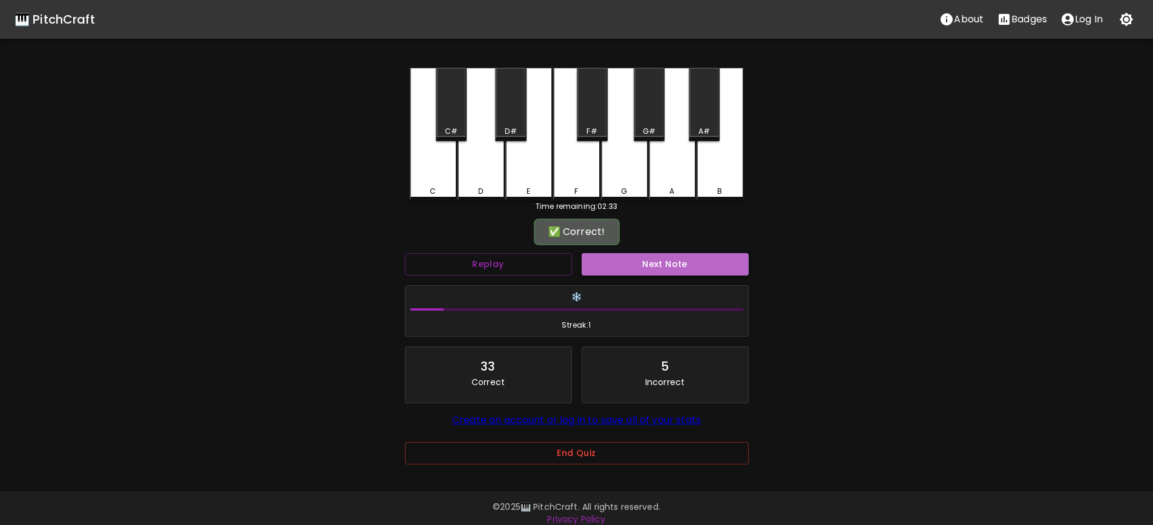
click at [674, 264] on button "Next Note" at bounding box center [665, 264] width 167 height 22
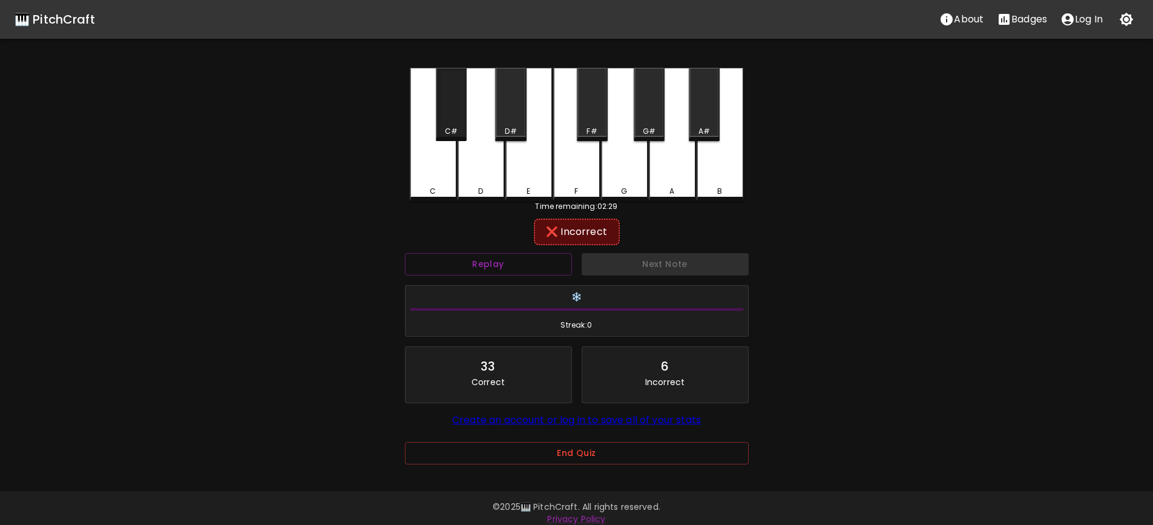
click at [458, 132] on div "C#" at bounding box center [451, 131] width 28 height 11
click at [513, 254] on button "Replay" at bounding box center [488, 264] width 167 height 22
click at [514, 261] on button "Replay" at bounding box center [488, 264] width 167 height 22
click at [587, 121] on div "F#" at bounding box center [592, 104] width 31 height 73
click at [565, 180] on div "F" at bounding box center [576, 133] width 47 height 131
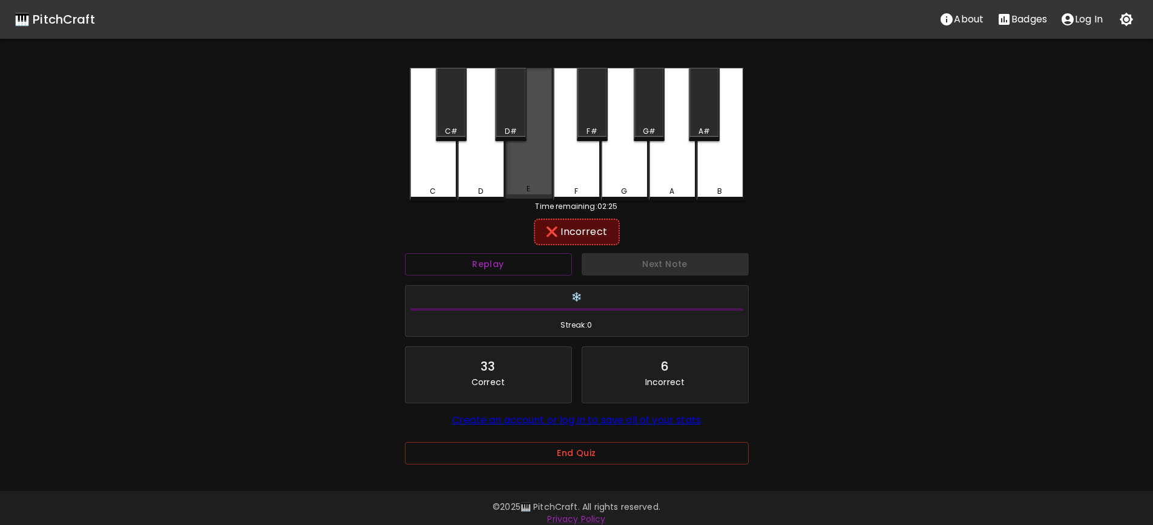
click at [543, 179] on div "E" at bounding box center [528, 133] width 47 height 131
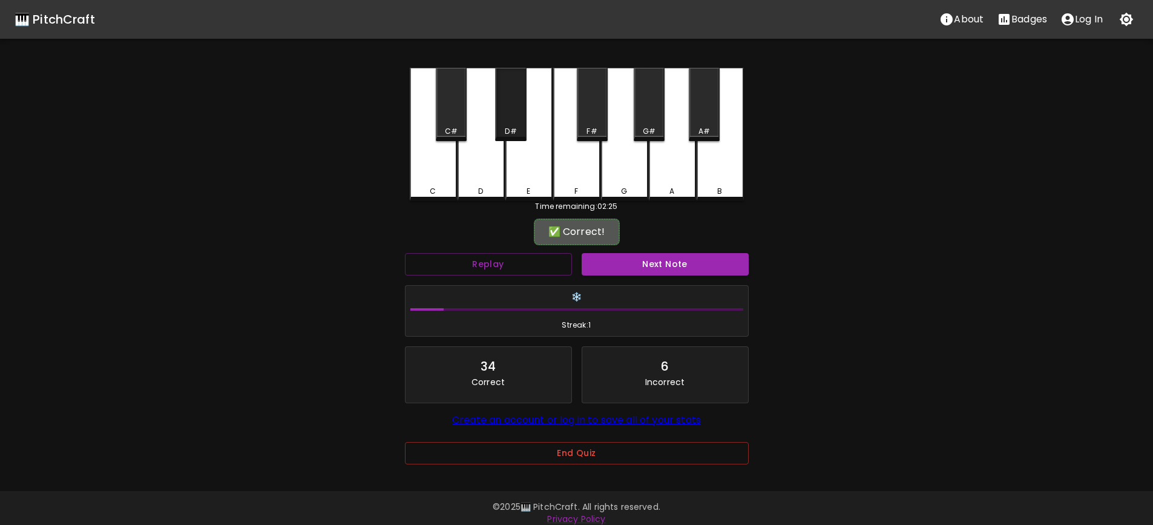
click at [511, 122] on div "D#" at bounding box center [510, 104] width 31 height 73
click at [662, 265] on button "Next Note" at bounding box center [665, 264] width 167 height 22
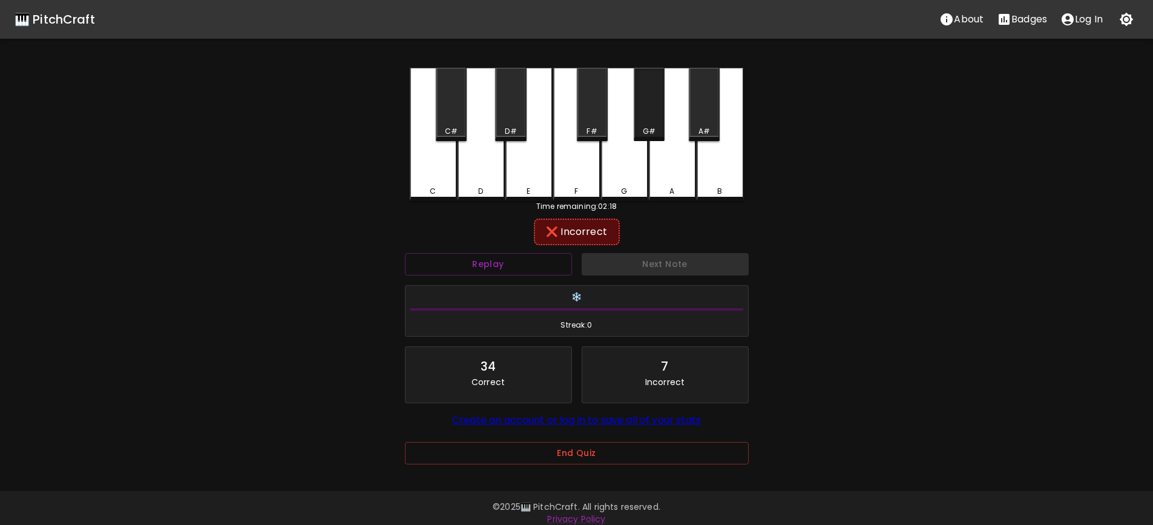
click at [652, 125] on div "G#" at bounding box center [649, 104] width 31 height 73
click at [672, 186] on div "A" at bounding box center [671, 191] width 5 height 11
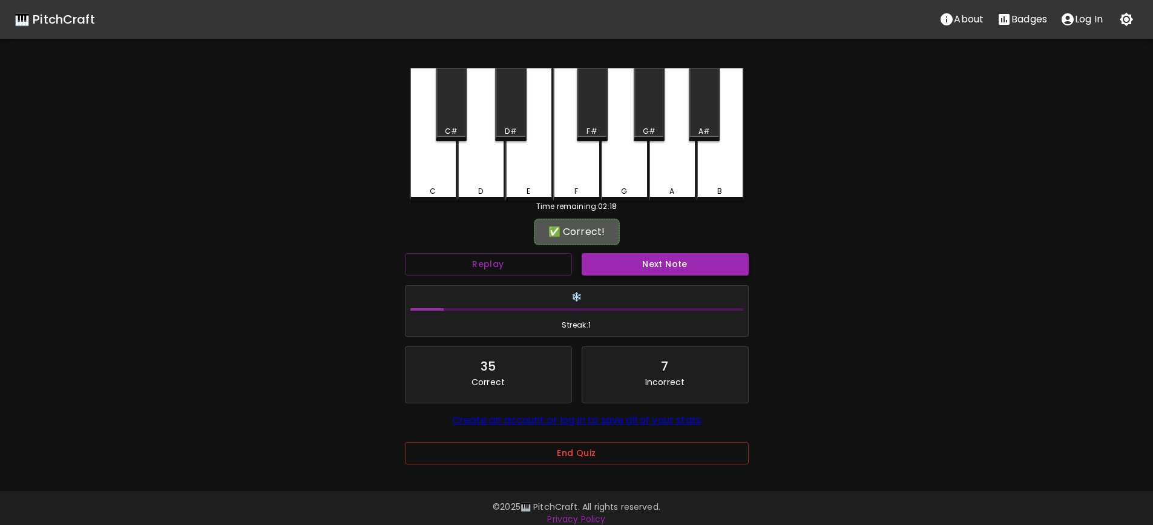
click at [650, 264] on button "Next Note" at bounding box center [665, 264] width 167 height 22
click at [455, 122] on div "C#" at bounding box center [451, 104] width 31 height 73
click at [665, 256] on button "Next Note" at bounding box center [665, 264] width 167 height 22
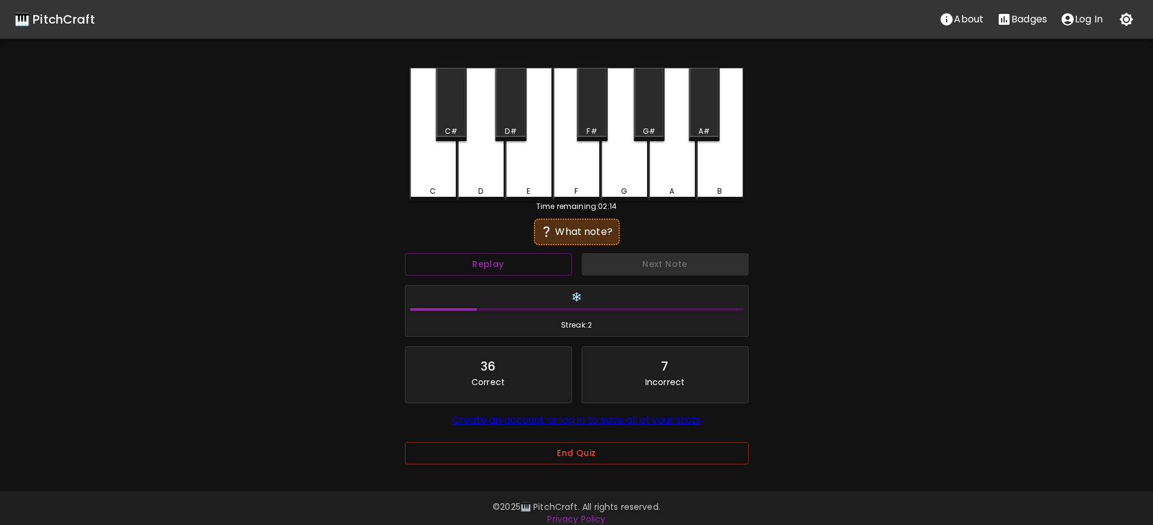
click at [454, 117] on div "C#" at bounding box center [451, 104] width 31 height 73
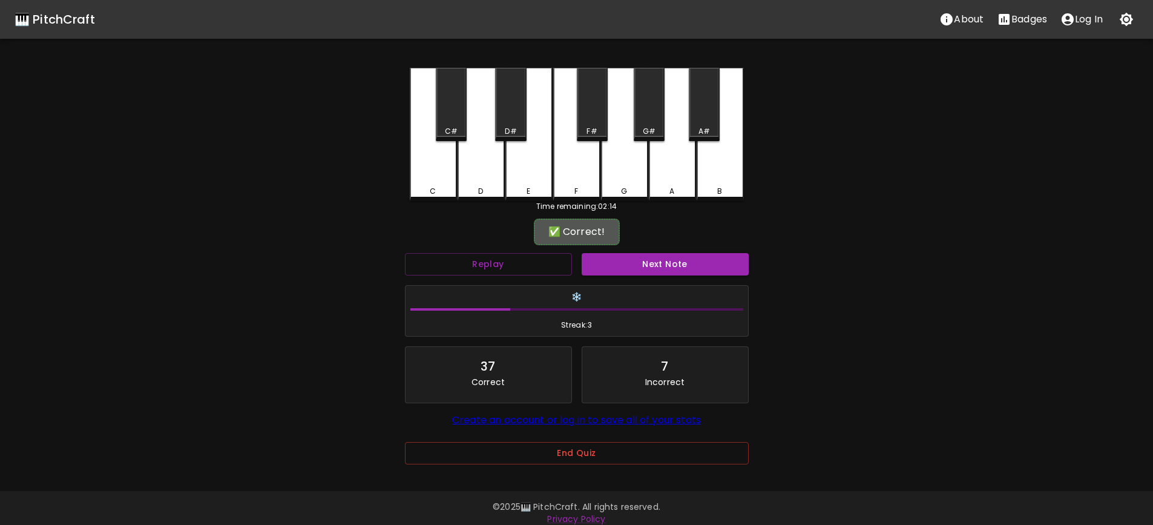
click at [634, 262] on button "Next Note" at bounding box center [665, 264] width 167 height 22
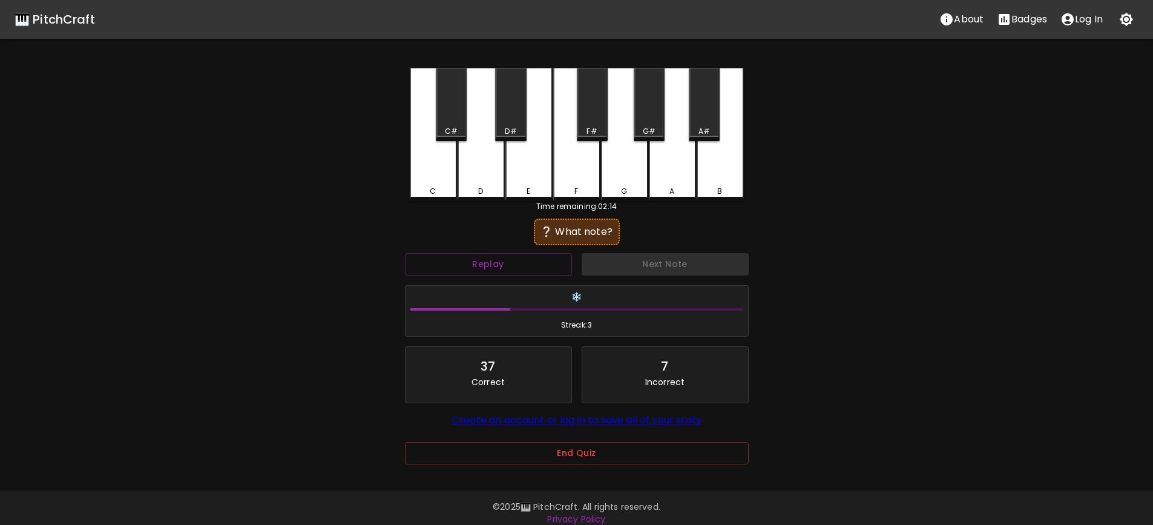
click at [435, 117] on div "C" at bounding box center [433, 134] width 47 height 133
click at [452, 118] on div "C#" at bounding box center [451, 104] width 31 height 73
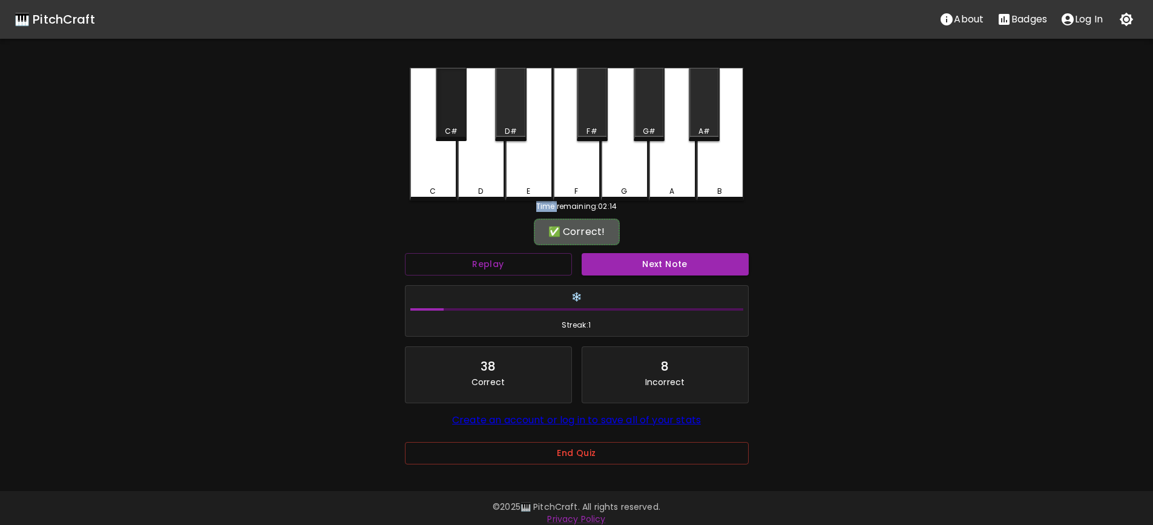
click at [452, 118] on div "C#" at bounding box center [451, 104] width 31 height 73
click at [660, 269] on button "Next Note" at bounding box center [665, 264] width 167 height 22
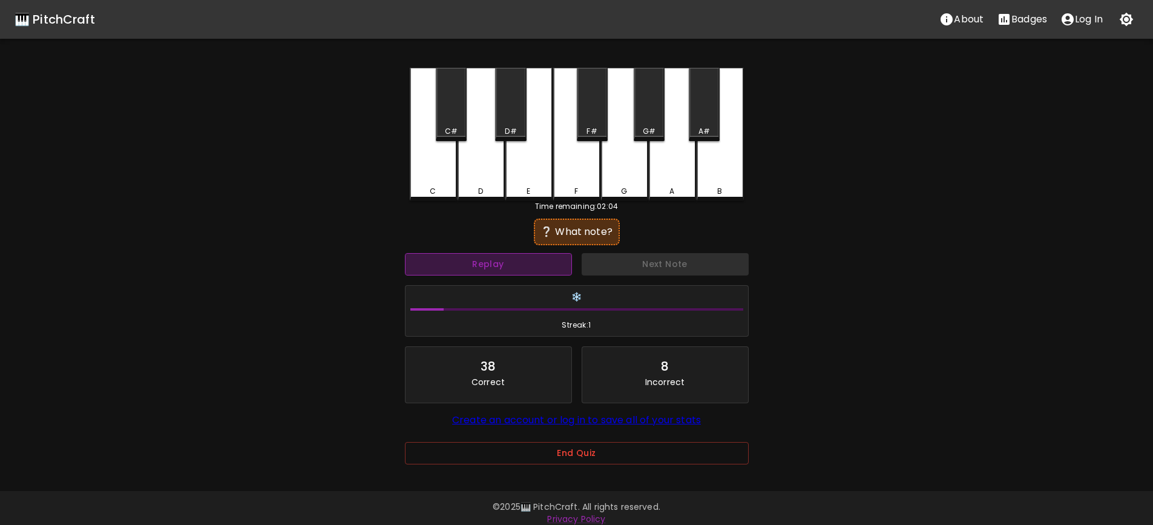
click at [539, 265] on button "Replay" at bounding box center [488, 264] width 167 height 22
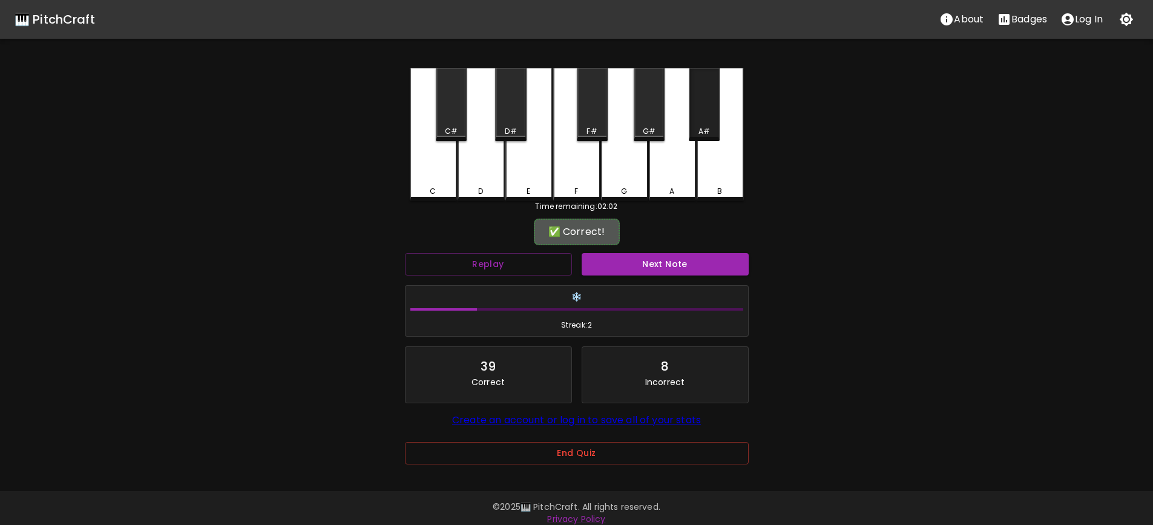
click at [701, 116] on div "A#" at bounding box center [704, 104] width 31 height 73
click at [671, 265] on button "Next Note" at bounding box center [665, 264] width 167 height 22
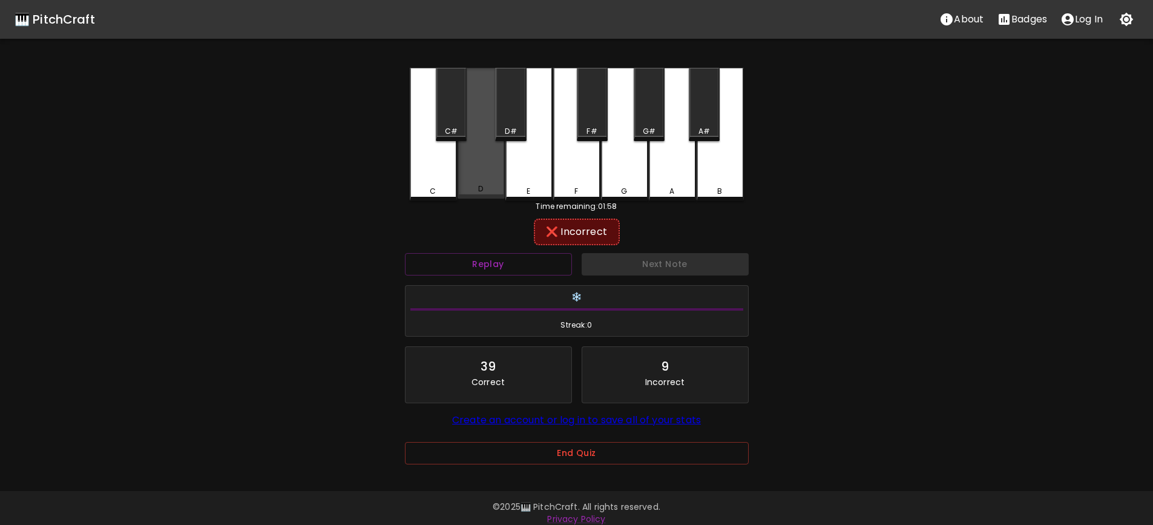
click at [484, 187] on div "D" at bounding box center [481, 188] width 45 height 11
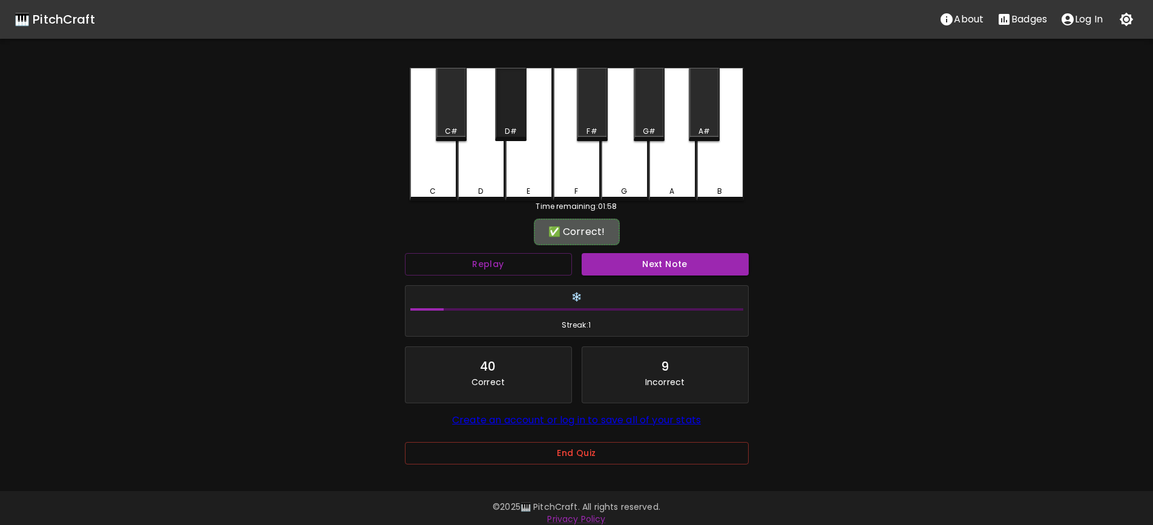
click at [503, 125] on div "D#" at bounding box center [510, 104] width 31 height 73
click at [666, 274] on button "Next Note" at bounding box center [665, 264] width 167 height 22
click at [681, 176] on div "A" at bounding box center [672, 133] width 47 height 131
